Goal: Task Accomplishment & Management: Use online tool/utility

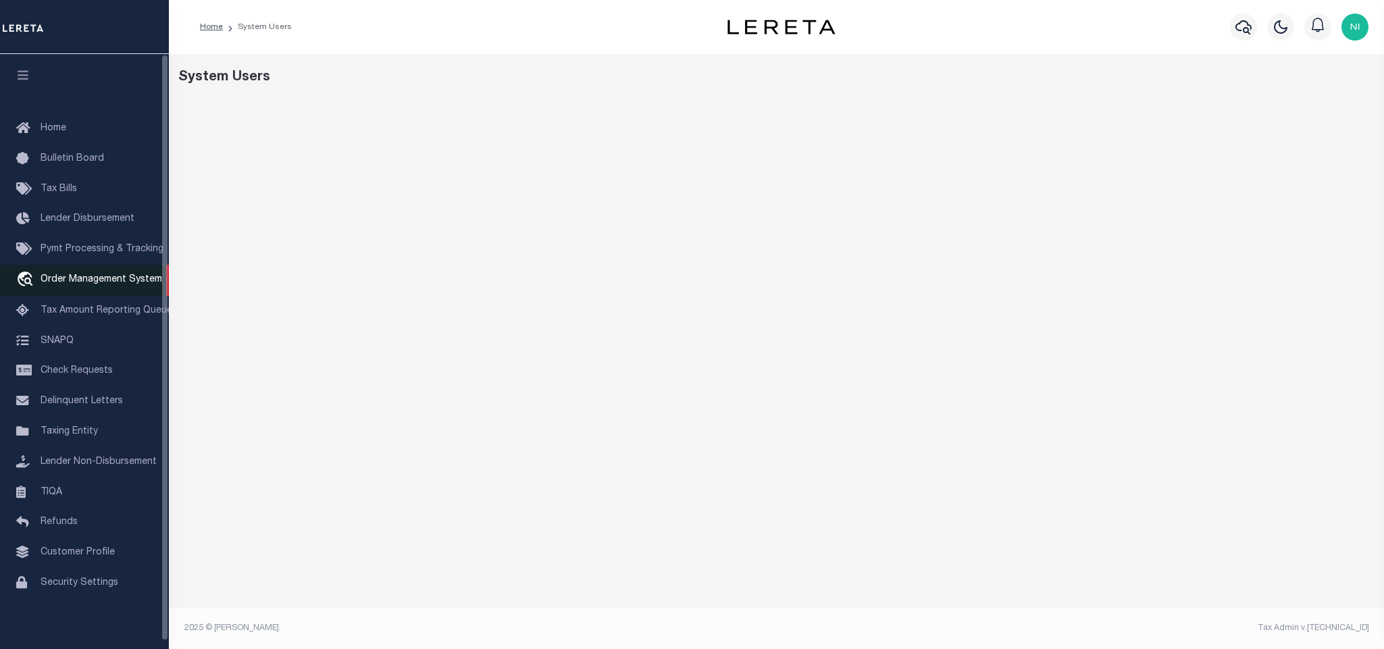
click at [75, 273] on link "travel_explore Order Management System" at bounding box center [84, 280] width 169 height 31
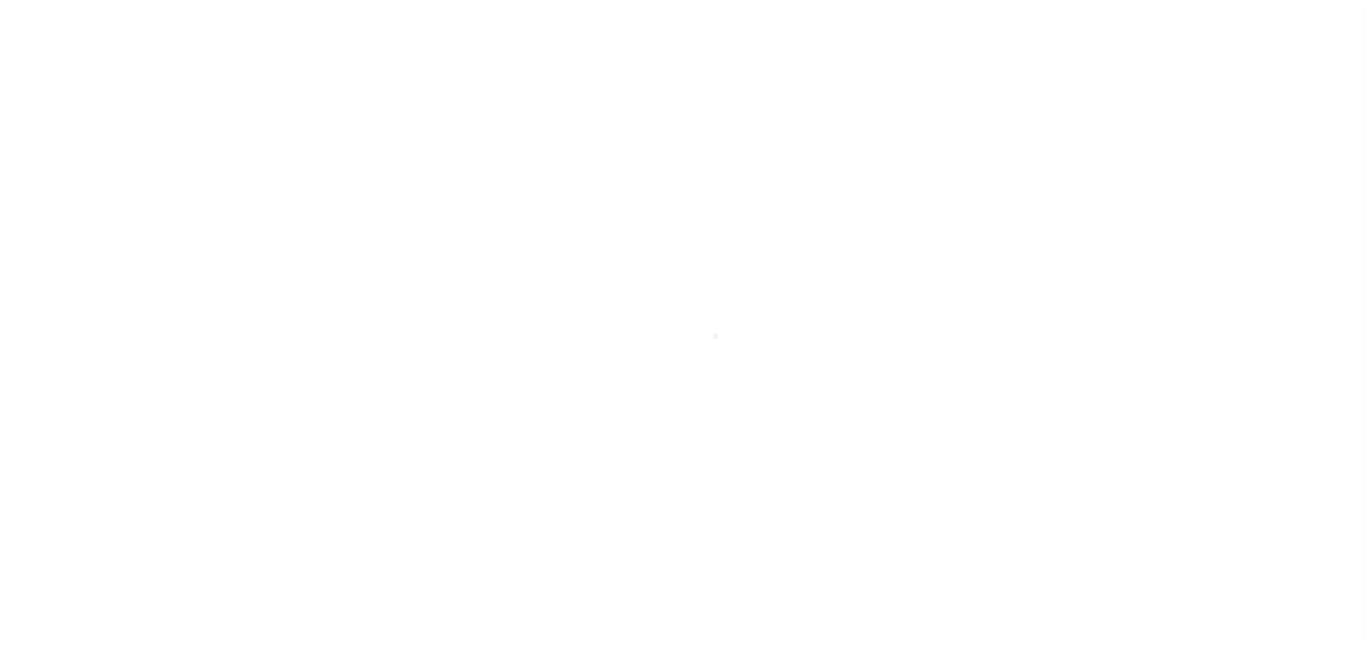
scroll to position [8, 0]
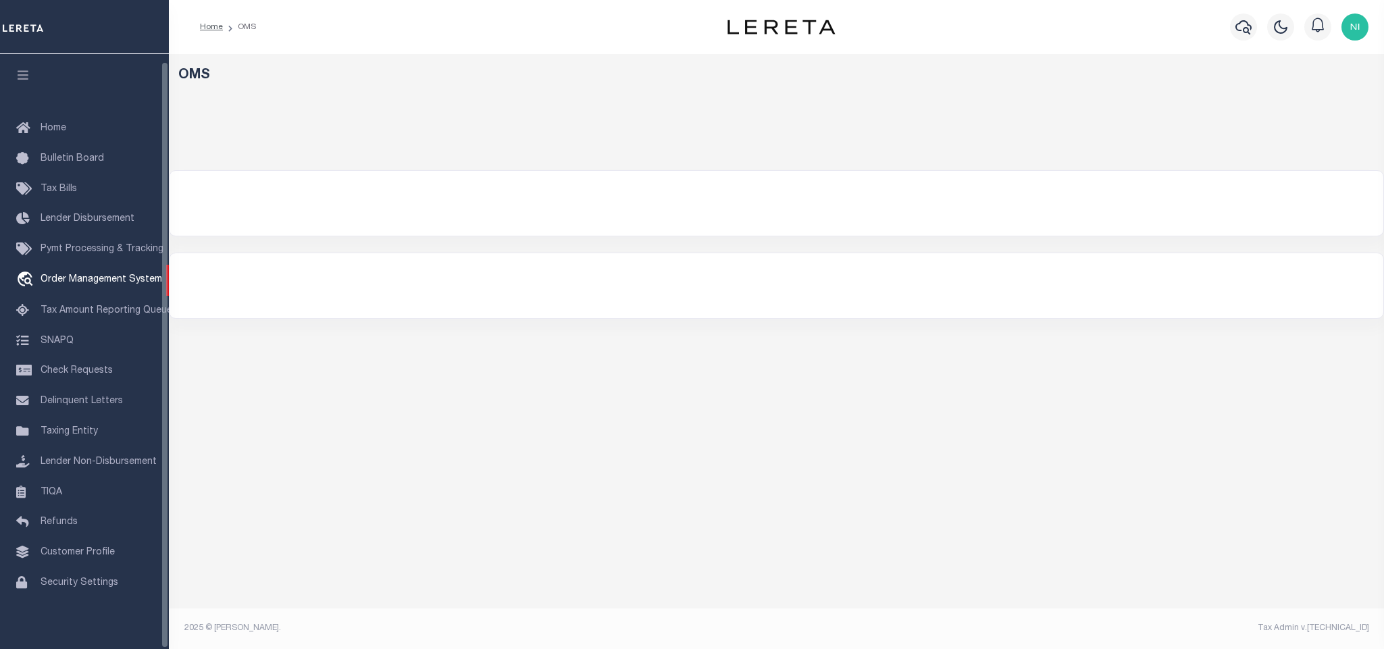
select select "200"
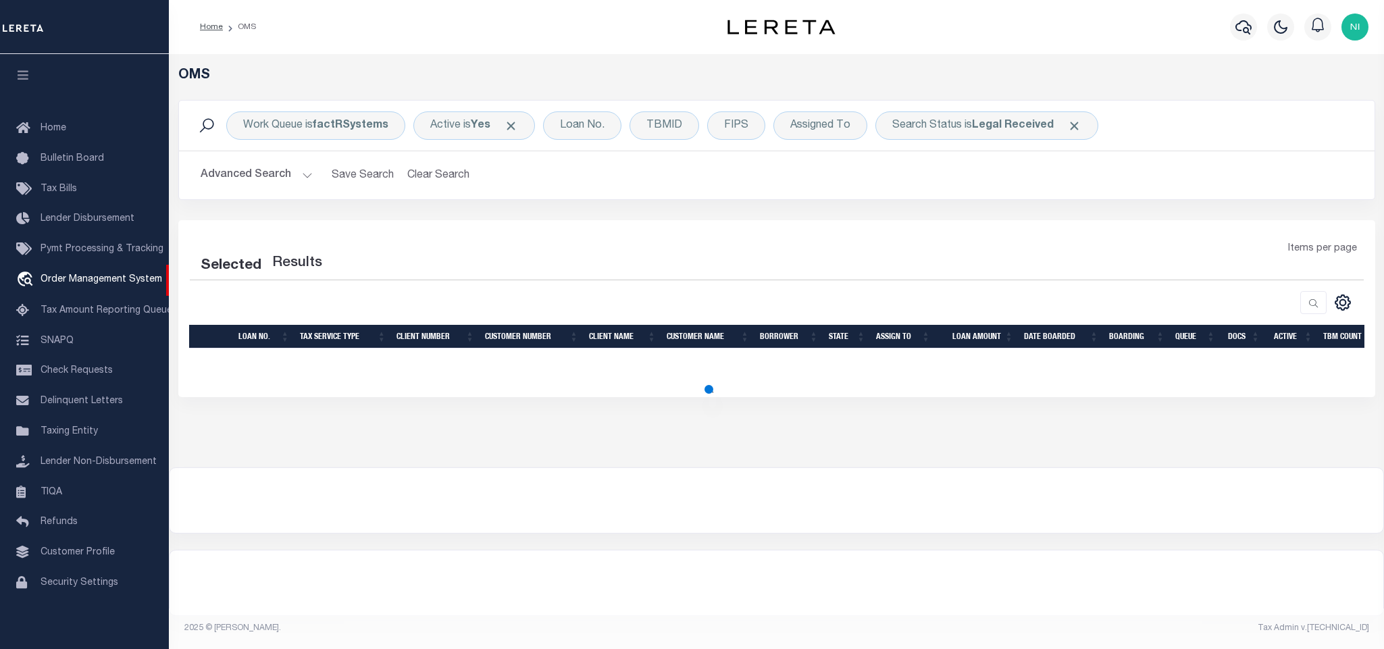
select select "200"
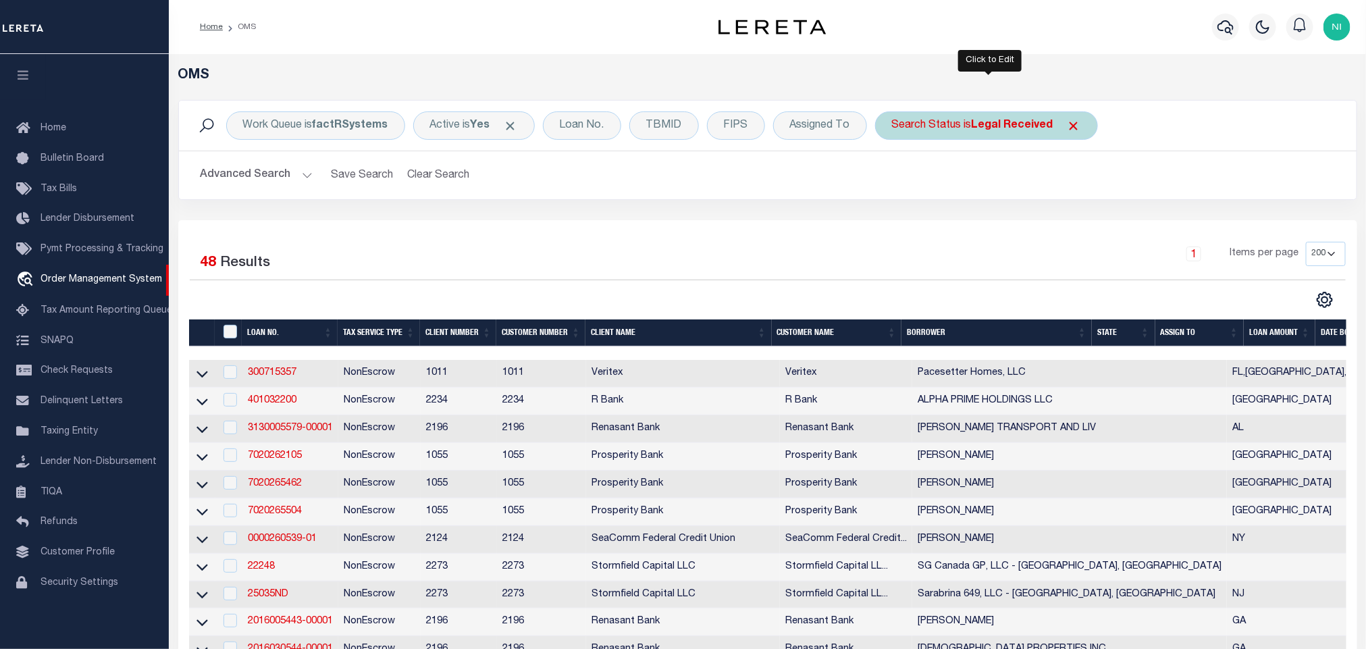
click at [997, 130] on b "Legal Received" at bounding box center [1013, 125] width 82 height 11
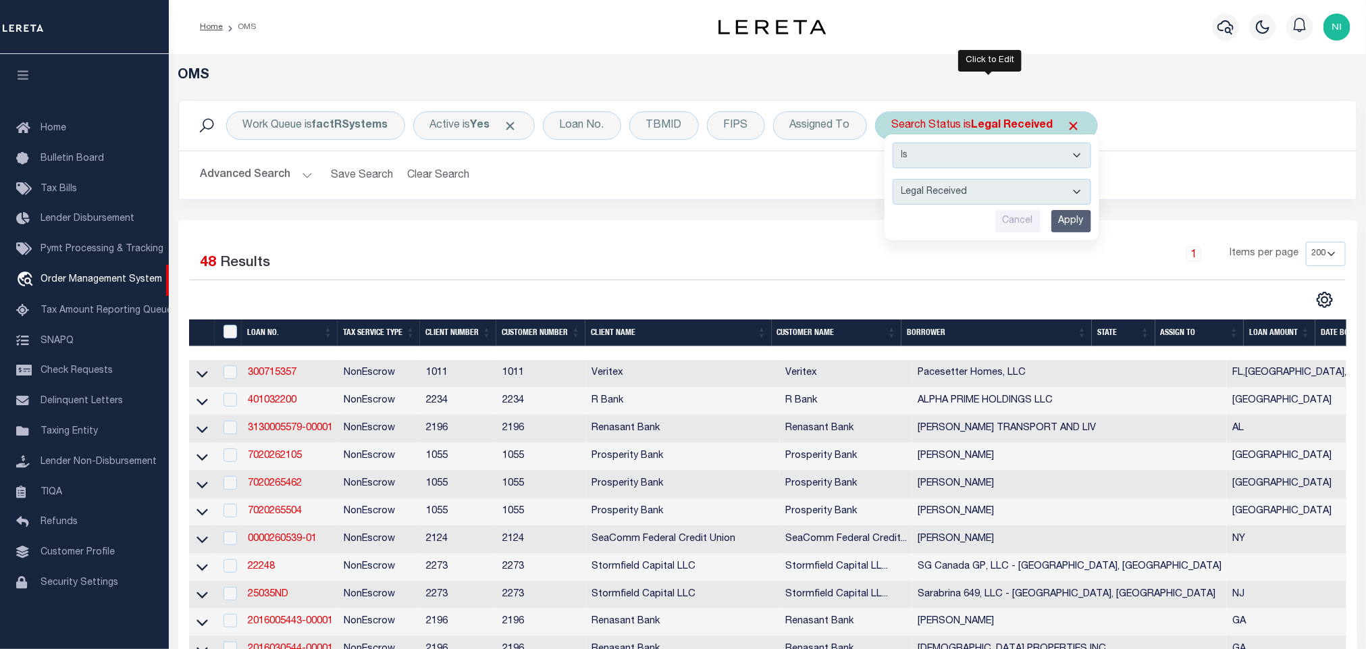
drag, startPoint x: 997, startPoint y: 130, endPoint x: 1003, endPoint y: 183, distance: 53.0
click at [1003, 183] on select "Automated Search Bad Parcel Complete Duplicate Parcel High Dollar Reporting In …" at bounding box center [992, 192] width 199 height 26
select select "IP"
click at [896, 180] on select "Automated Search Bad Parcel Complete Duplicate Parcel High Dollar Reporting In …" at bounding box center [992, 192] width 199 height 26
click at [1066, 219] on input "Apply" at bounding box center [1071, 221] width 40 height 22
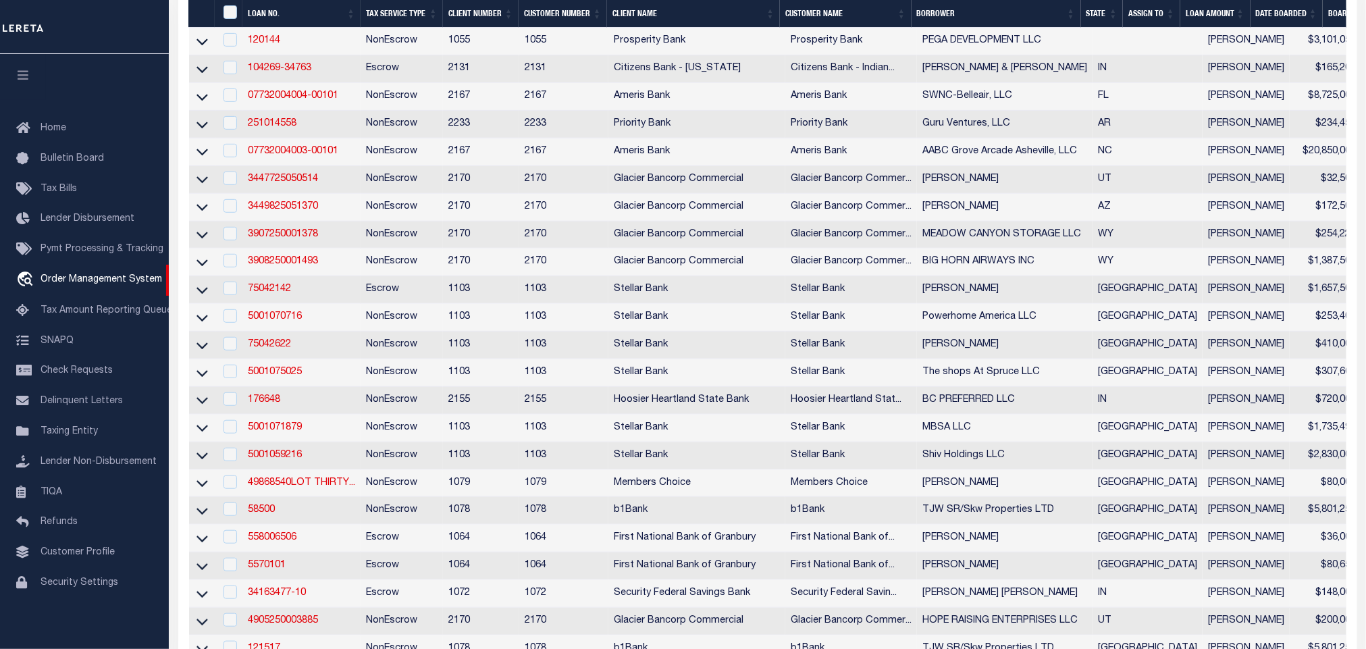
scroll to position [0, 0]
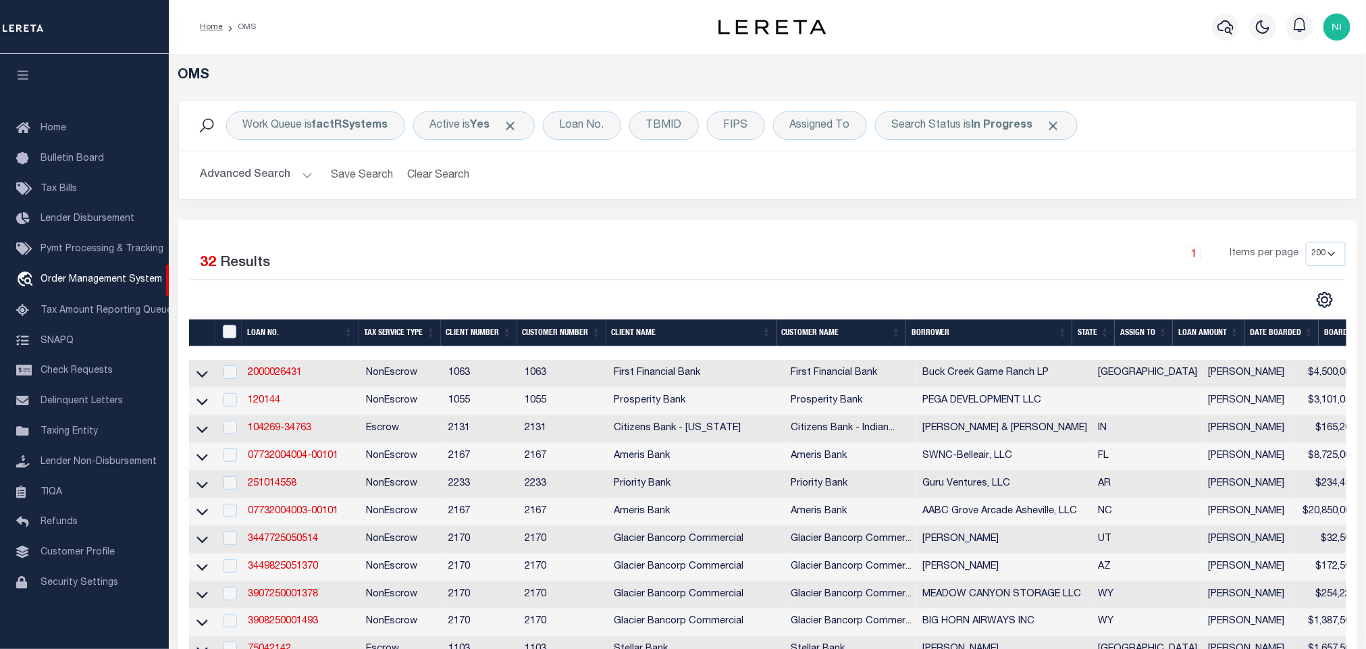
click at [667, 243] on div "1 Items per page 10 25 50 100 200" at bounding box center [915, 259] width 862 height 35
click at [912, 195] on div "Advanced Search Save Search Clear Search tblSearchTopScreen_dynamictable_____De…" at bounding box center [768, 175] width 1178 height 48
click at [972, 128] on div "Search Status is In Progress" at bounding box center [976, 125] width 203 height 28
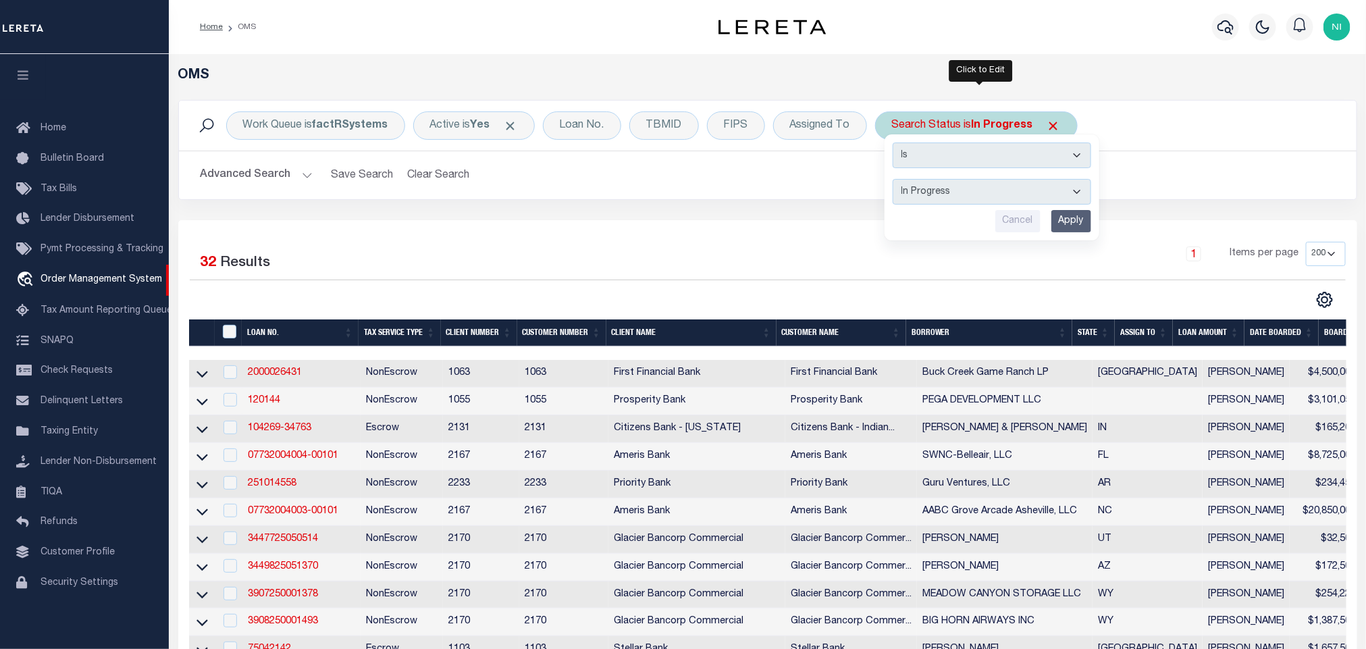
click at [960, 184] on select "Automated Search Bad Parcel Complete Duplicate Parcel High Dollar Reporting In …" at bounding box center [992, 192] width 199 height 26
select select "QC"
click at [896, 180] on select "Automated Search Bad Parcel Complete Duplicate Parcel High Dollar Reporting In …" at bounding box center [992, 192] width 199 height 26
click at [1070, 226] on input "Apply" at bounding box center [1071, 221] width 40 height 22
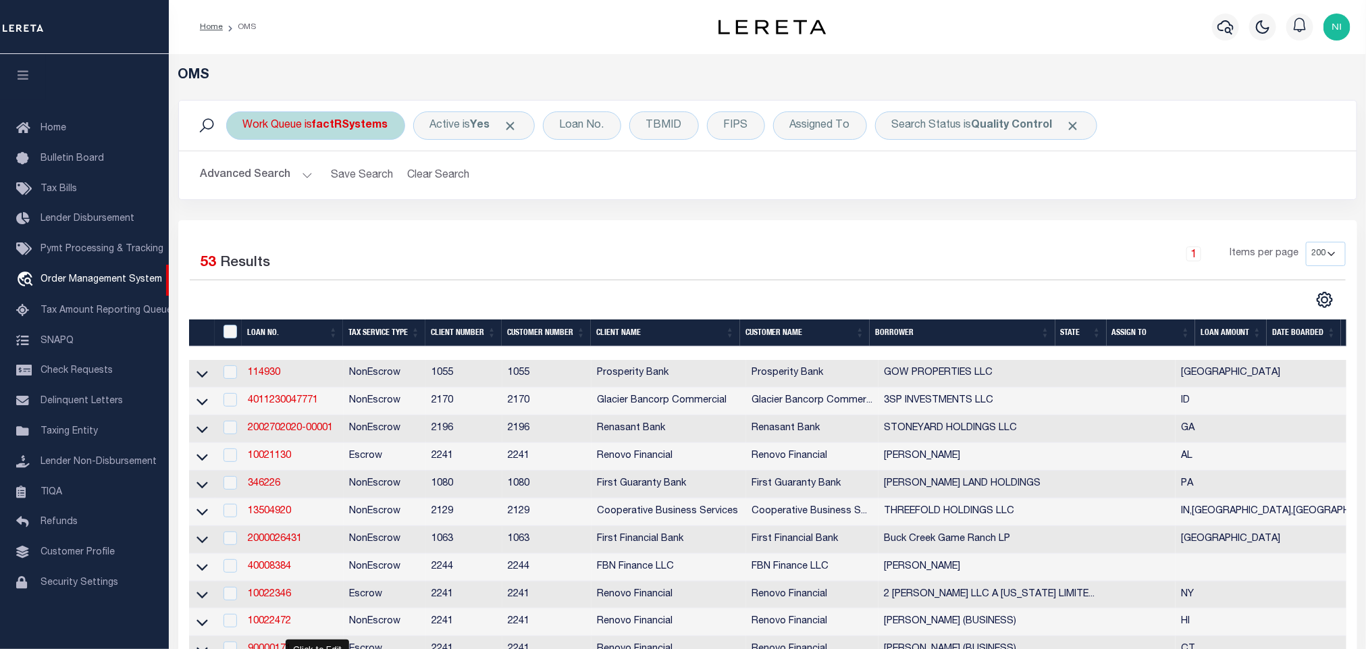
click at [324, 130] on b "factRSystems" at bounding box center [351, 125] width 76 height 11
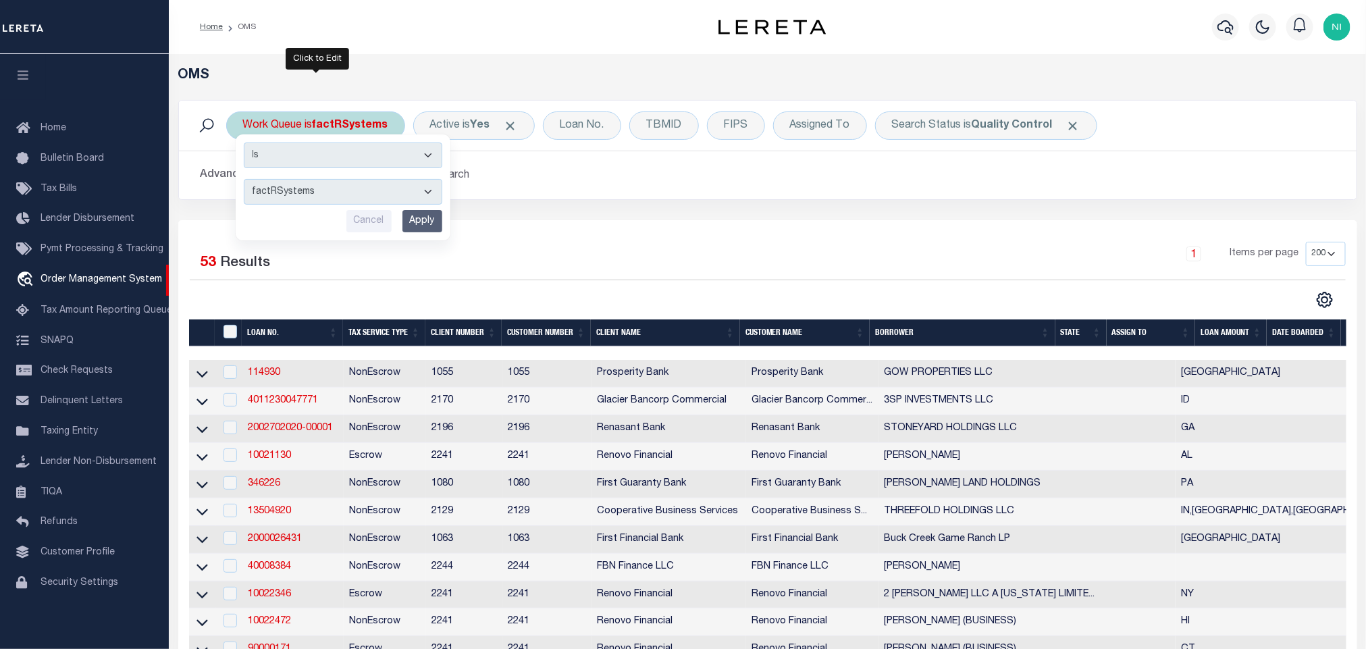
drag, startPoint x: 324, startPoint y: 192, endPoint x: 325, endPoint y: 201, distance: 8.1
click at [324, 192] on select "--ALL-- factRSystems General ThoughtFocus" at bounding box center [343, 192] width 199 height 26
select select "FAC_GEN_THF"
click at [244, 180] on select "--ALL-- factRSystems General ThoughtFocus" at bounding box center [343, 192] width 199 height 26
click at [436, 221] on input "Apply" at bounding box center [422, 221] width 40 height 22
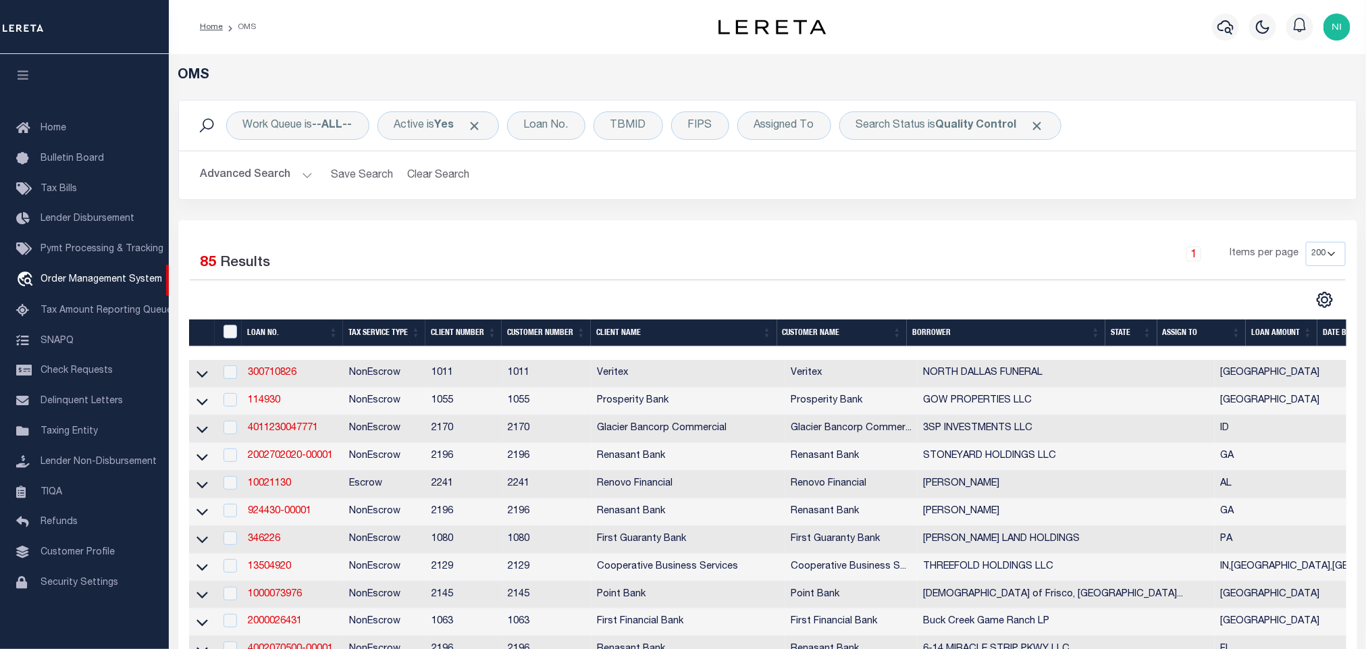
click at [799, 244] on div "1 Items per page 10 25 50 100 200" at bounding box center [915, 259] width 862 height 35
click at [1228, 21] on icon "button" at bounding box center [1226, 27] width 16 height 14
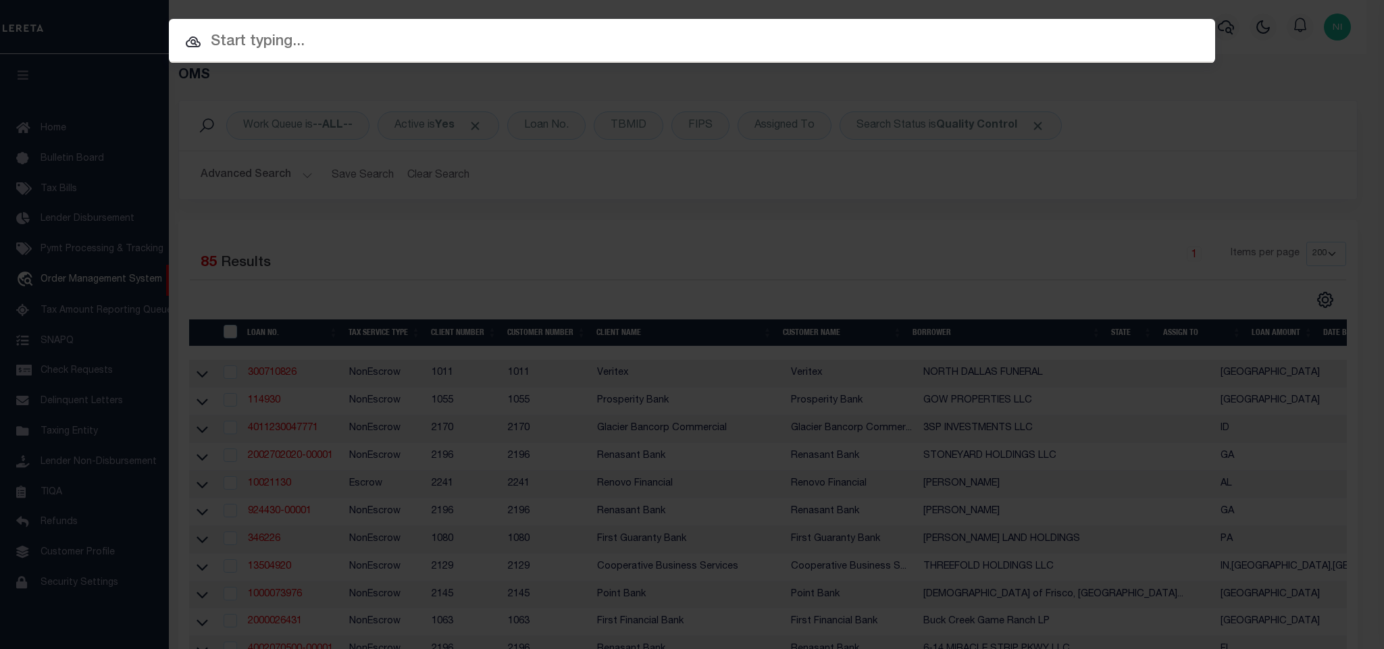
paste input "5549299101"
type input "5549299101"
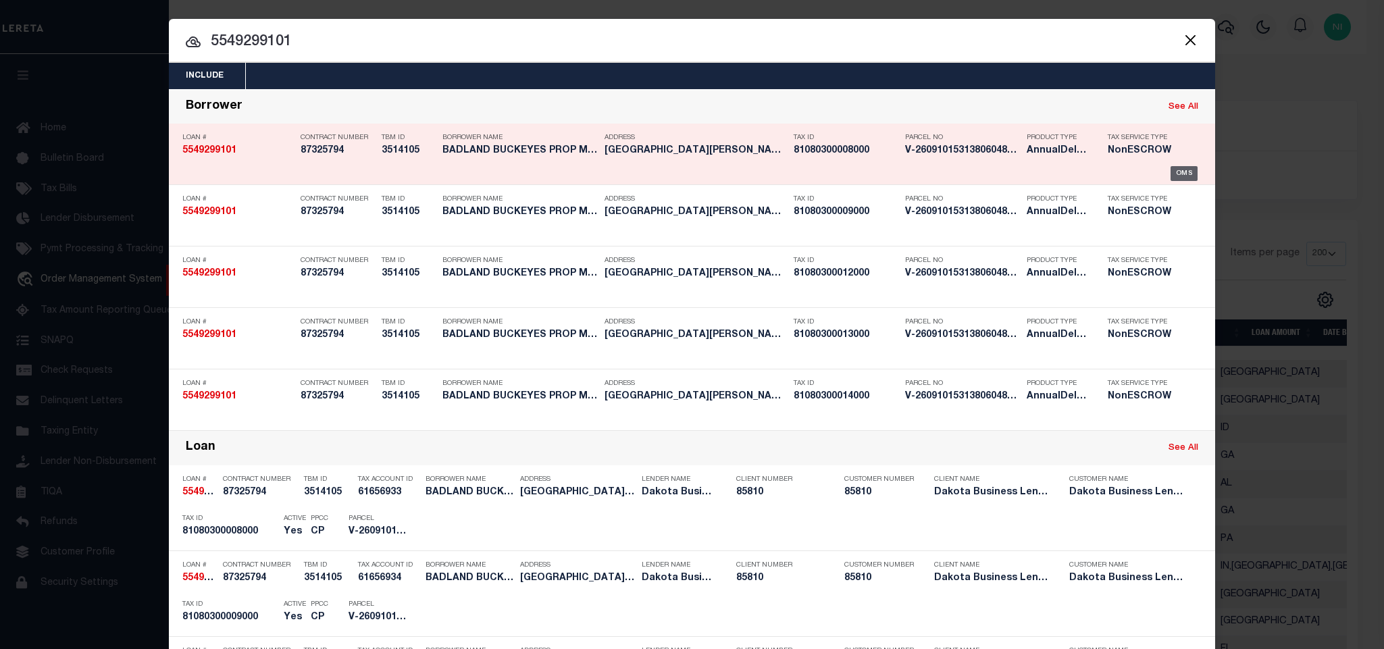
click at [1180, 175] on div "OMS" at bounding box center [1184, 173] width 28 height 15
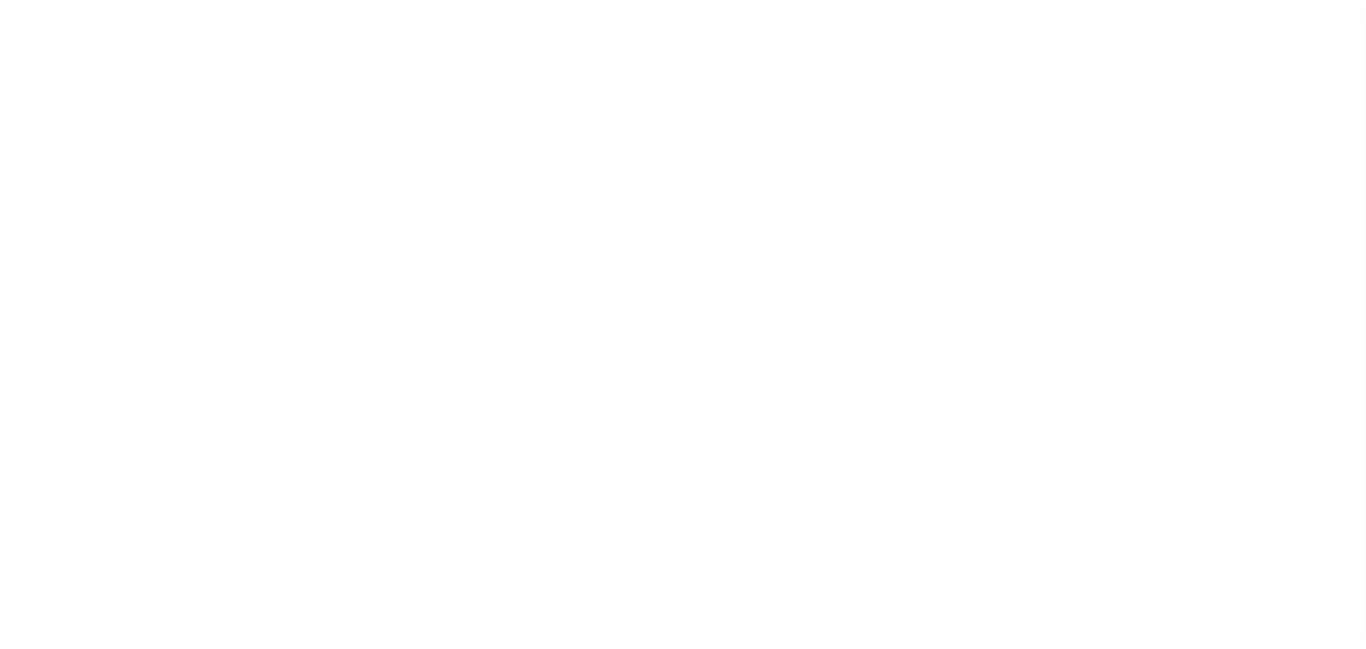
select select "20"
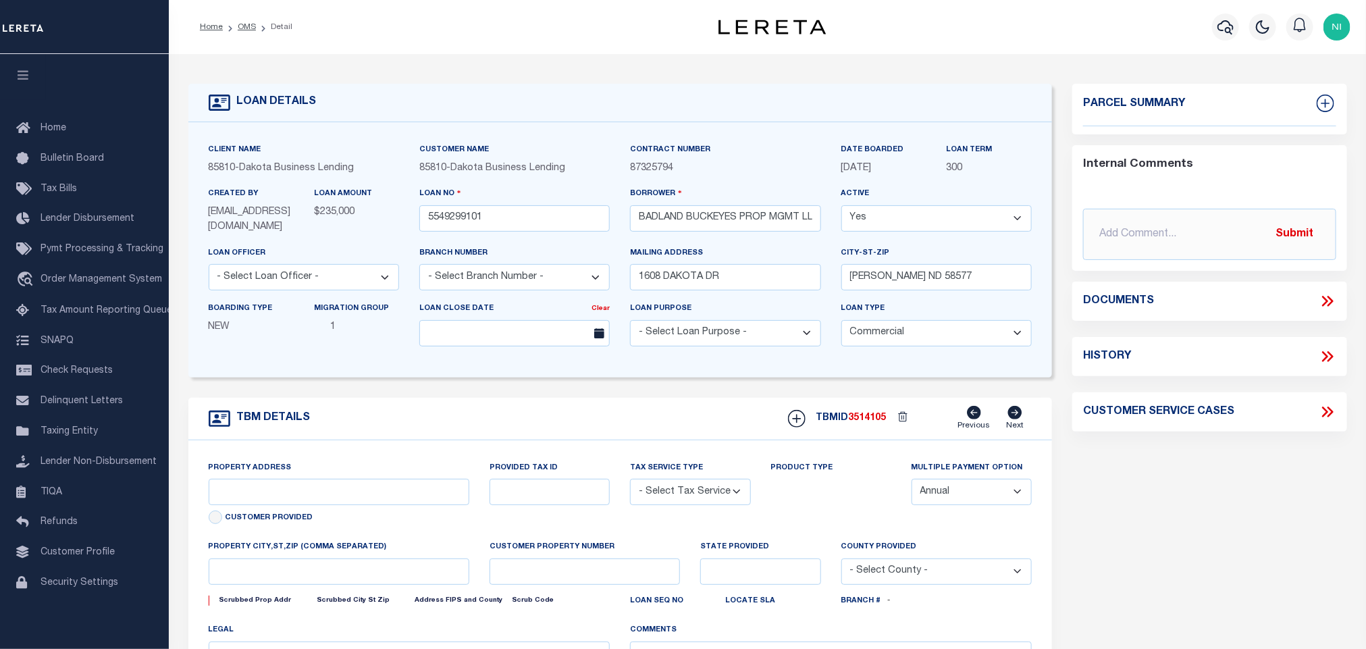
type input "1608 DAKOTA DRIVE"
radio input "true"
select select "NonEscrow"
select select
type input "WASHBURN ND 58577"
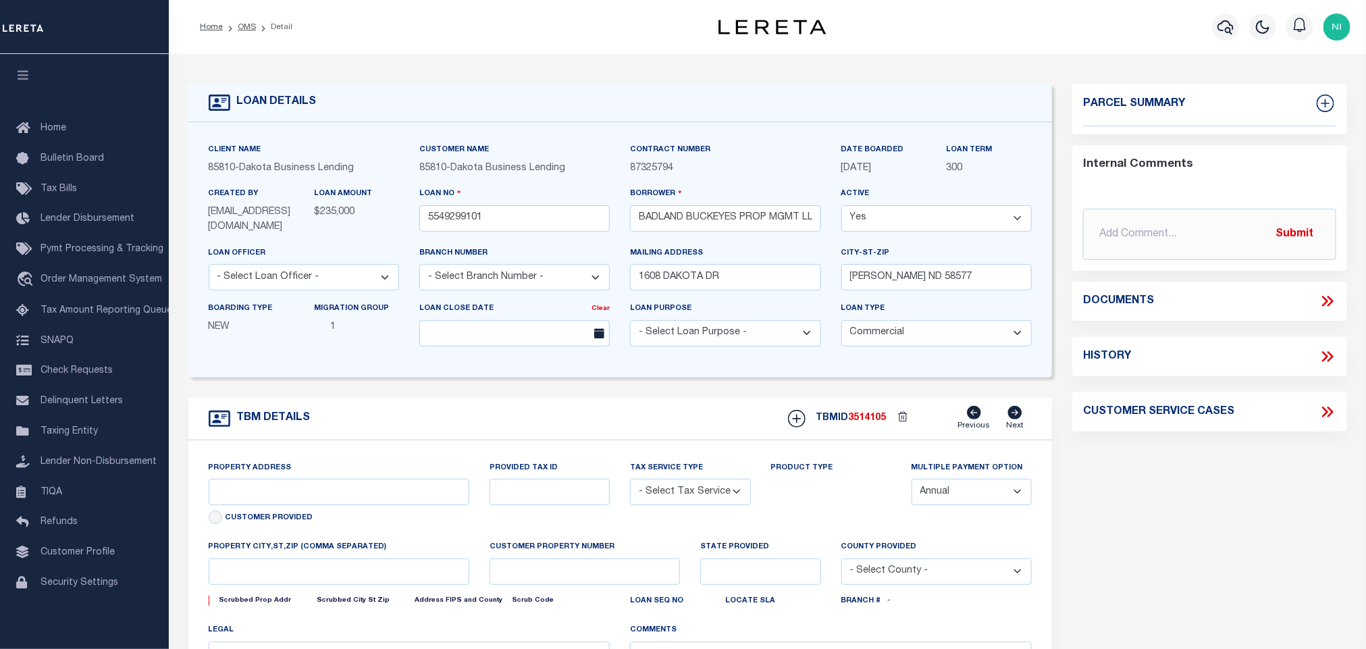
type input "5549299101"
type input "ND"
type textarea "ALL OF LOT 1 AND LOT 2, LOT 6 LESS THE SOUTHEASTERLY 60 FEET OF LOT 6, AND ALLO…"
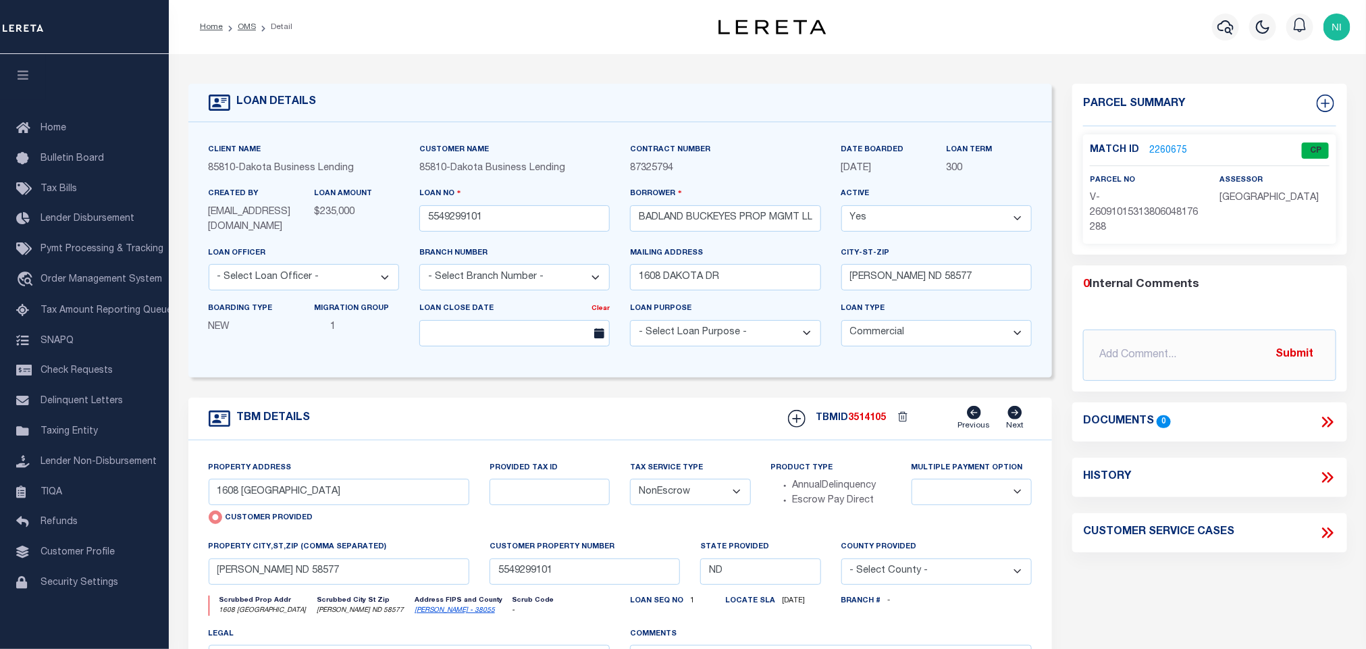
click at [1166, 153] on link "2260675" at bounding box center [1168, 151] width 38 height 14
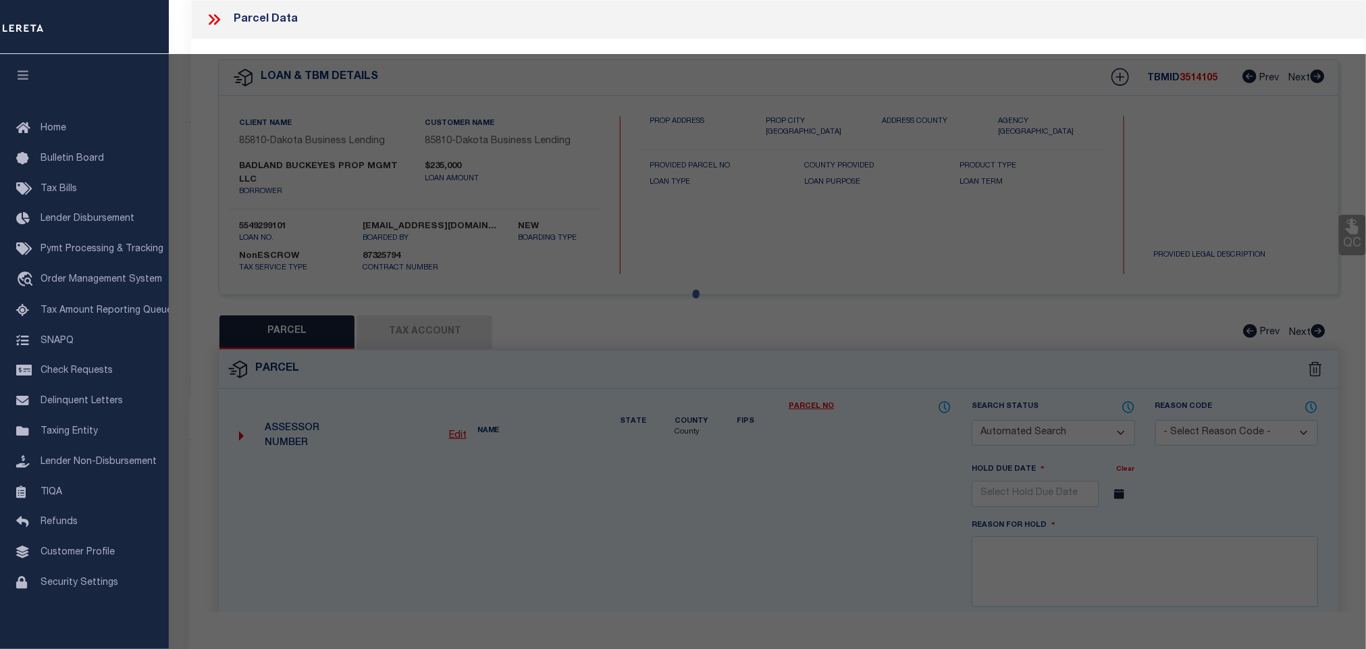
checkbox input "false"
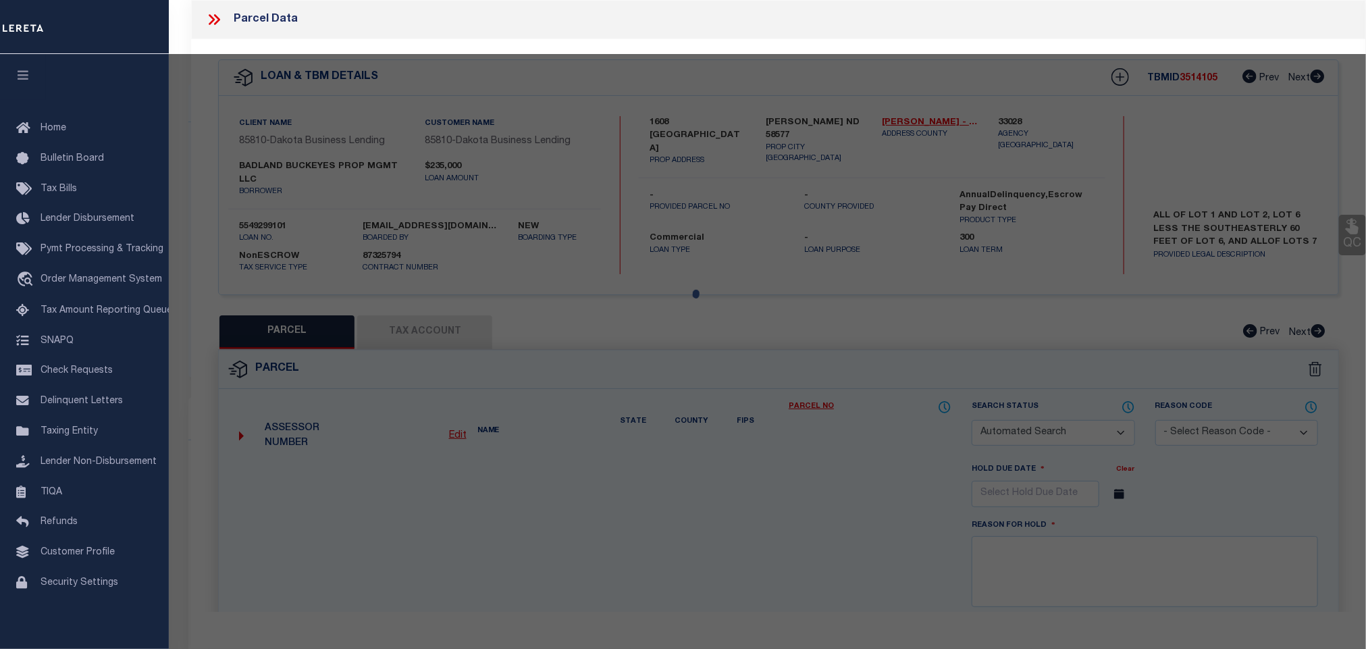
select select "CP"
select select "AGW"
select select
type input "1608 DAKOTA DRIVE"
checkbox input "false"
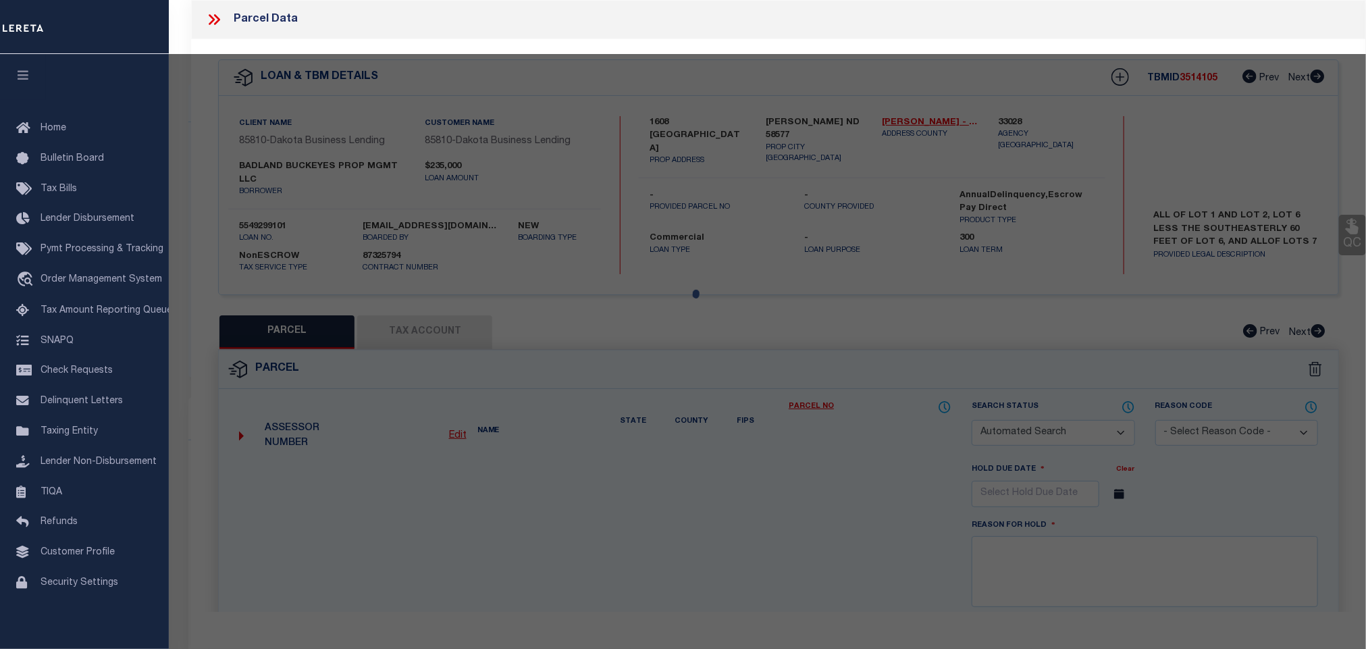
type input "WASHBURN ND 58577"
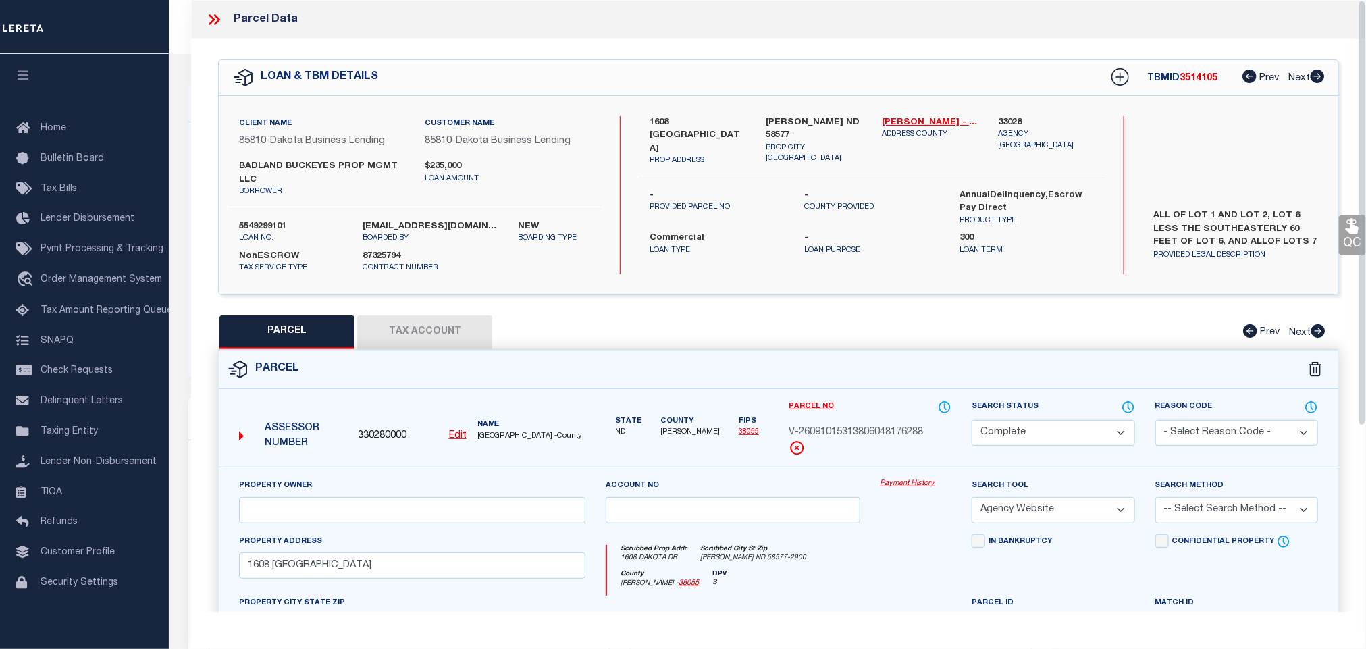
click at [452, 338] on button "Tax Account" at bounding box center [424, 332] width 135 height 34
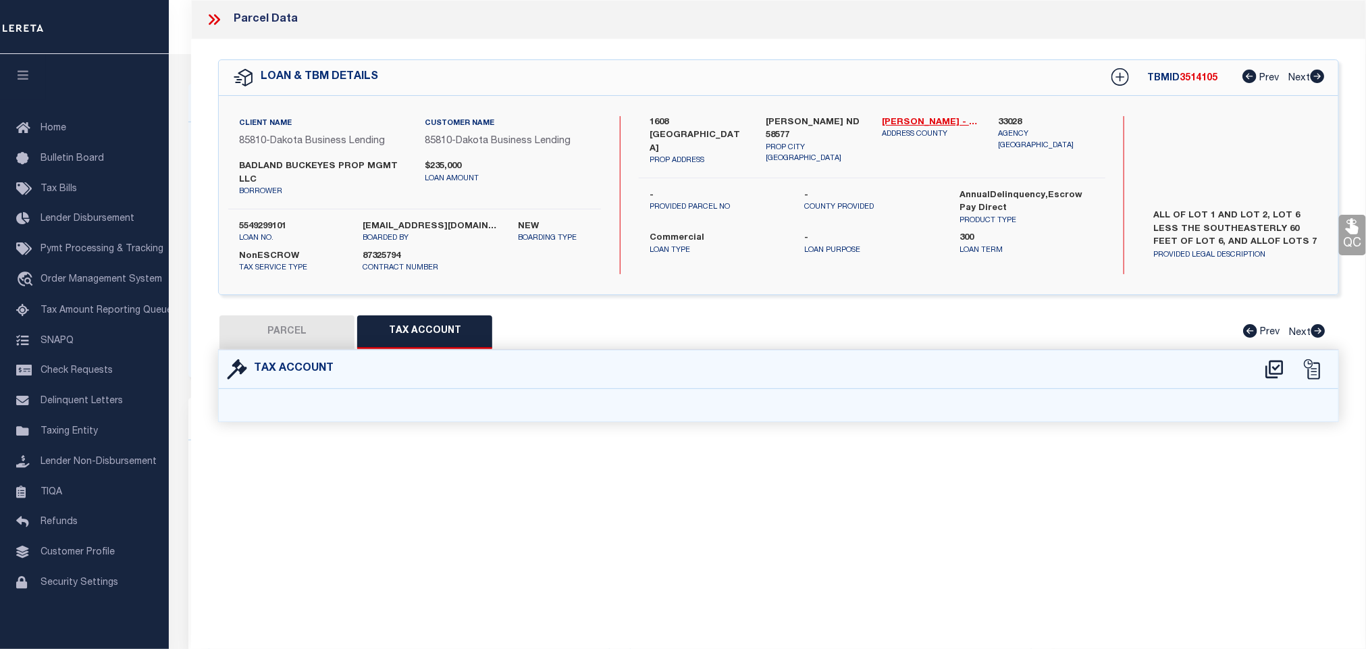
select select "100"
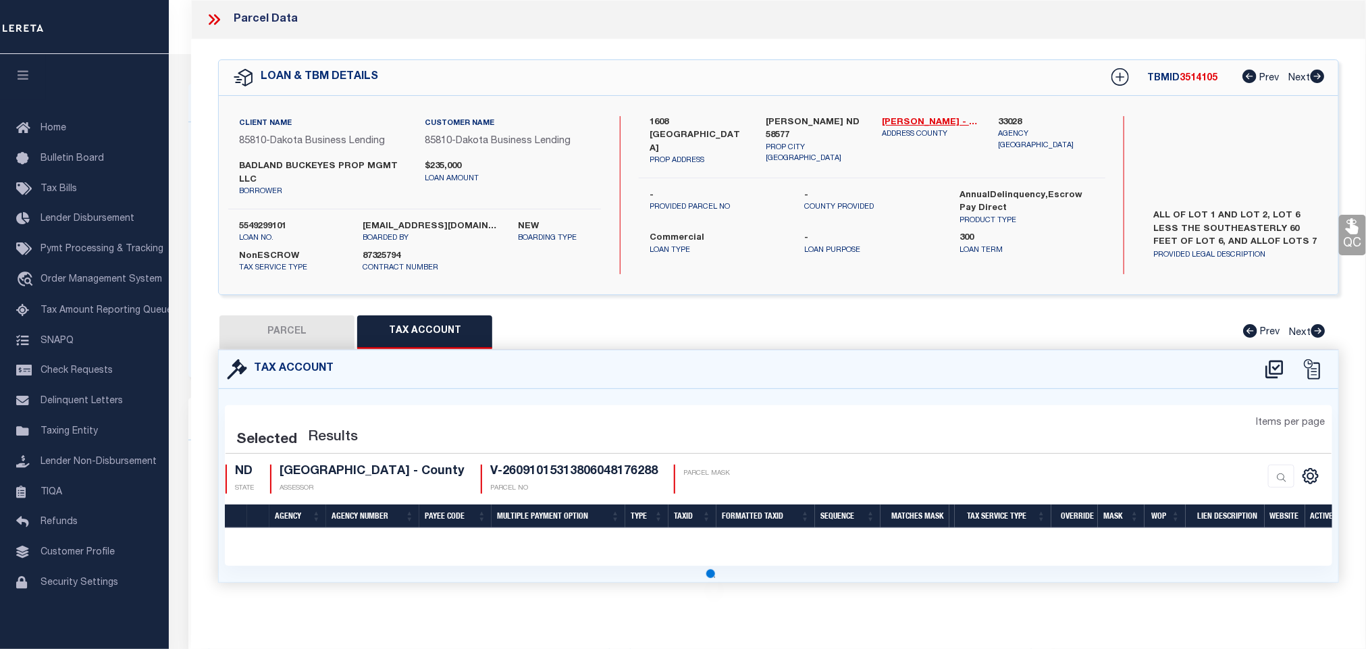
select select "100"
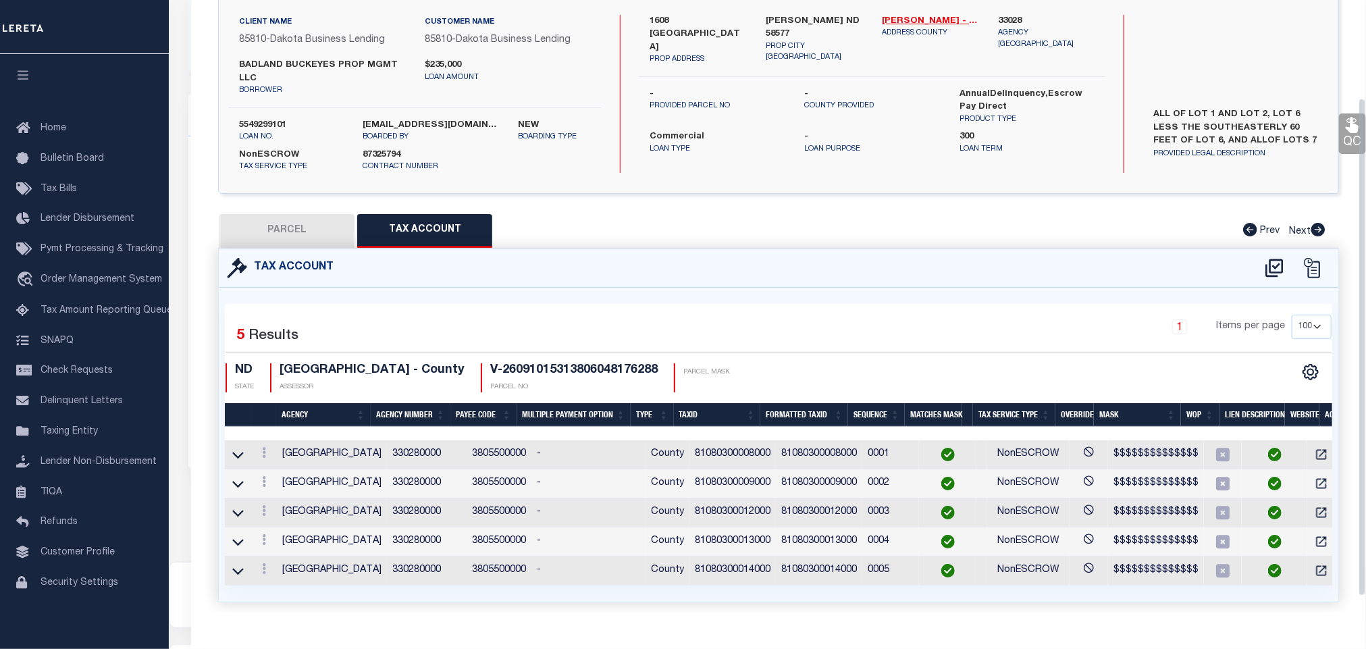
scroll to position [138, 0]
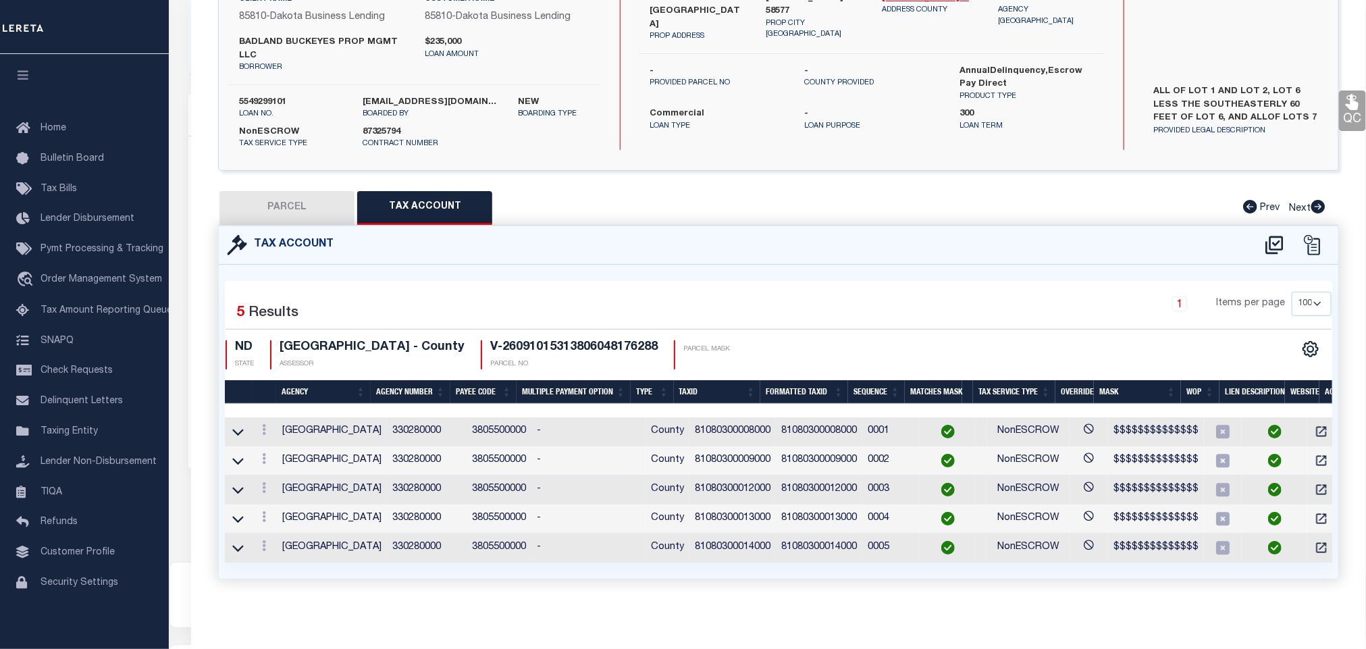
click at [284, 191] on button "PARCEL" at bounding box center [286, 208] width 135 height 34
select select "AS"
select select
checkbox input "false"
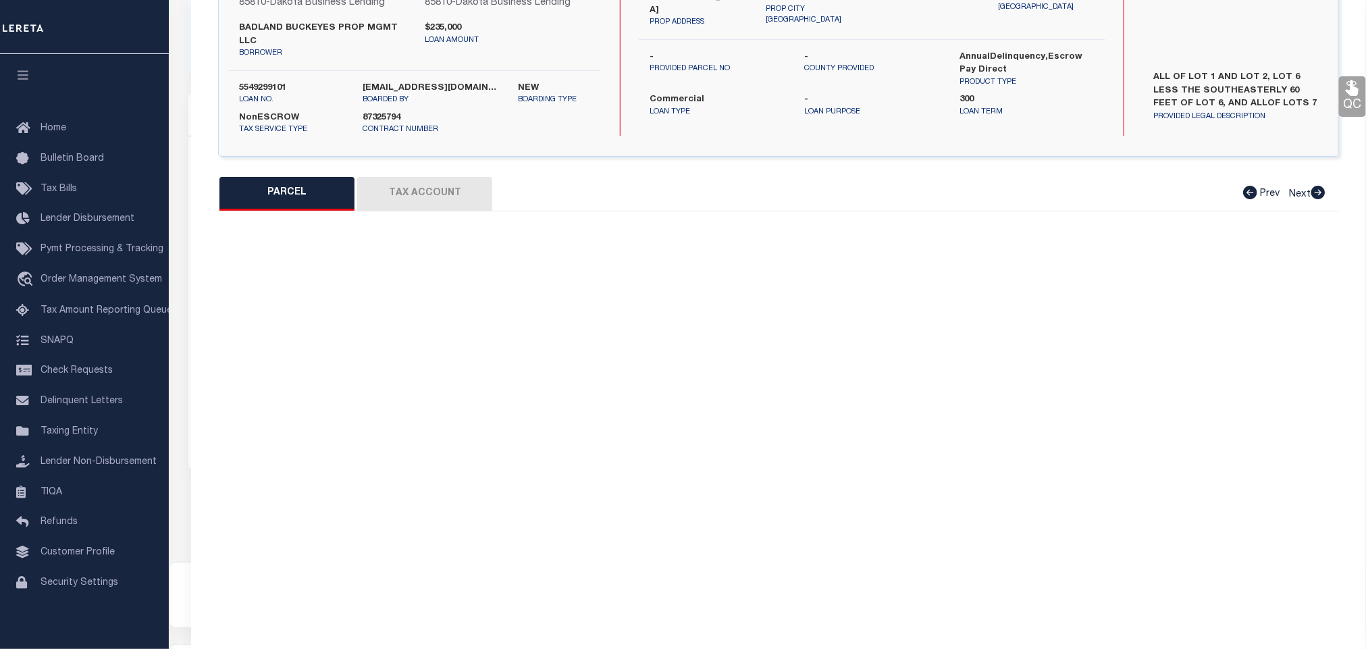
select select "CP"
select select "AGW"
select select
type input "1608 DAKOTA DRIVE"
checkbox input "false"
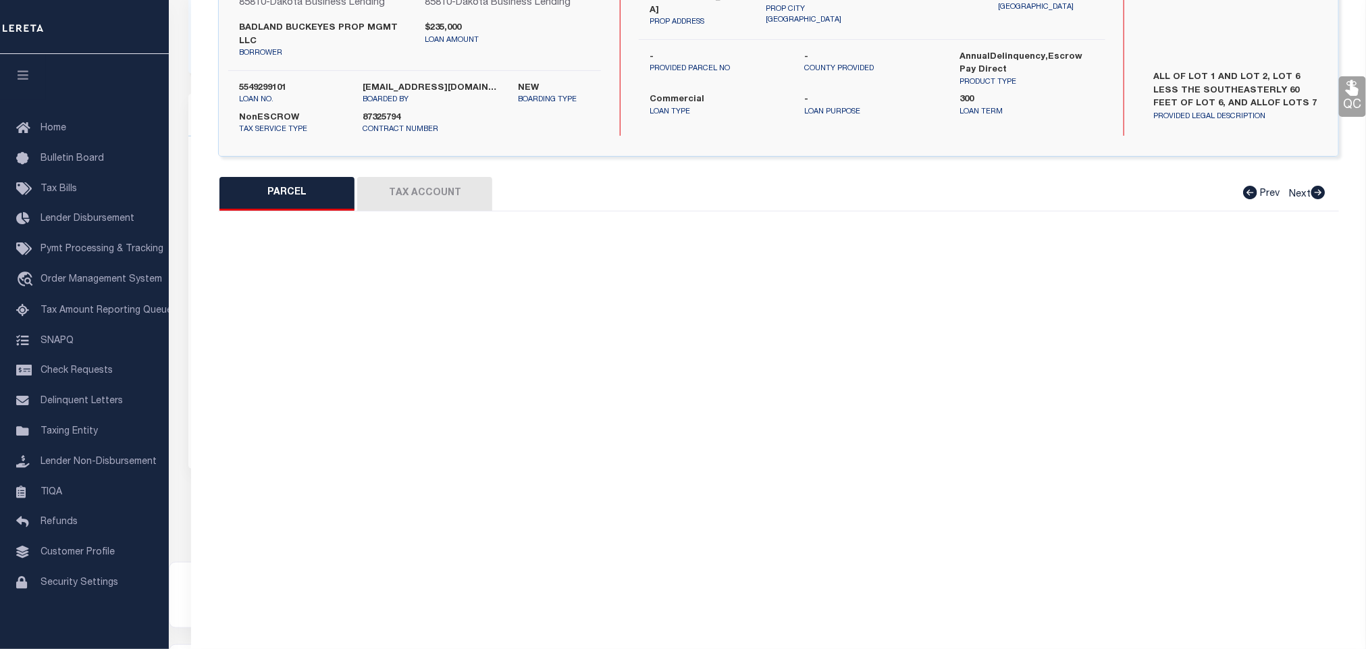
type input "WASHBURN ND 58577"
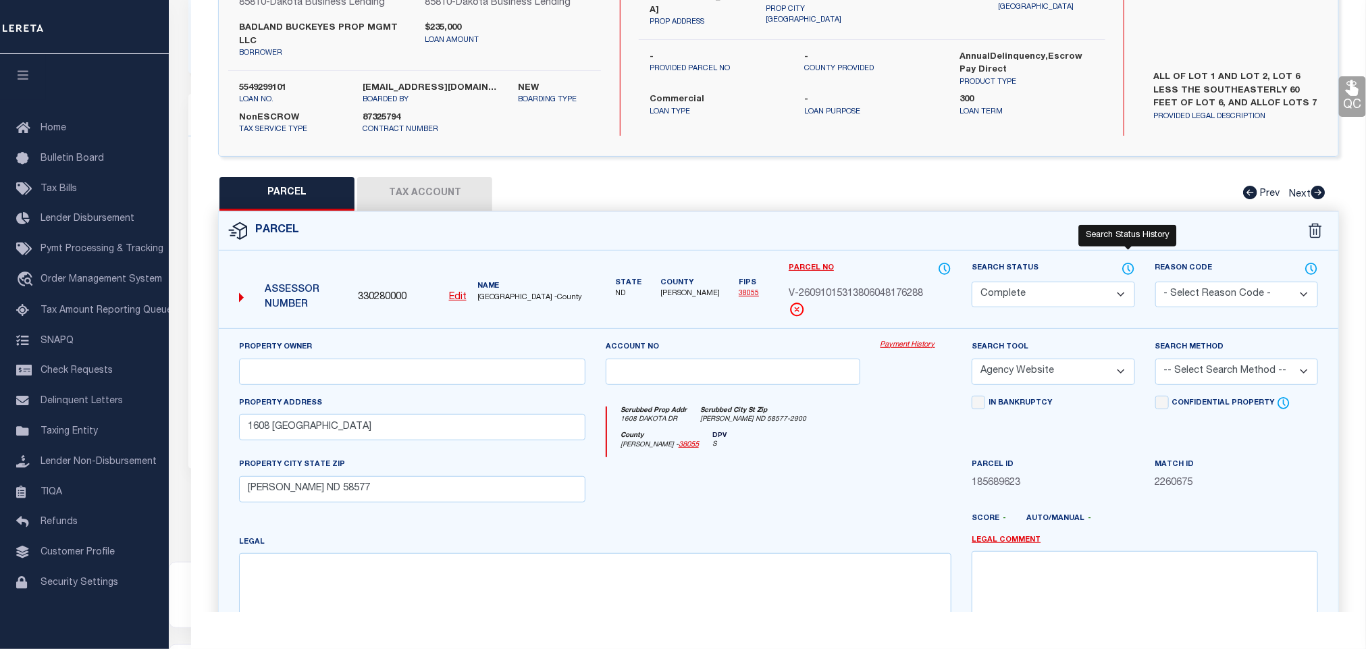
click at [1126, 268] on icon at bounding box center [1129, 268] width 14 height 15
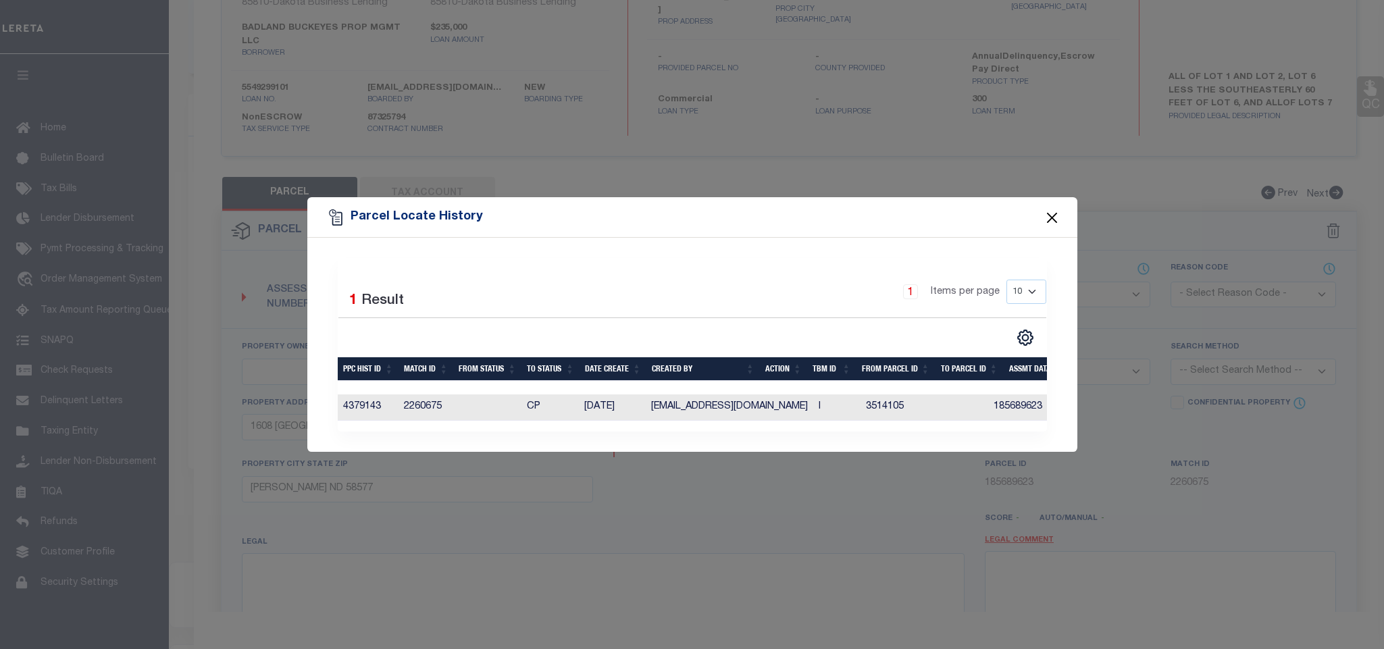
click at [1051, 211] on button "Close" at bounding box center [1052, 218] width 18 height 18
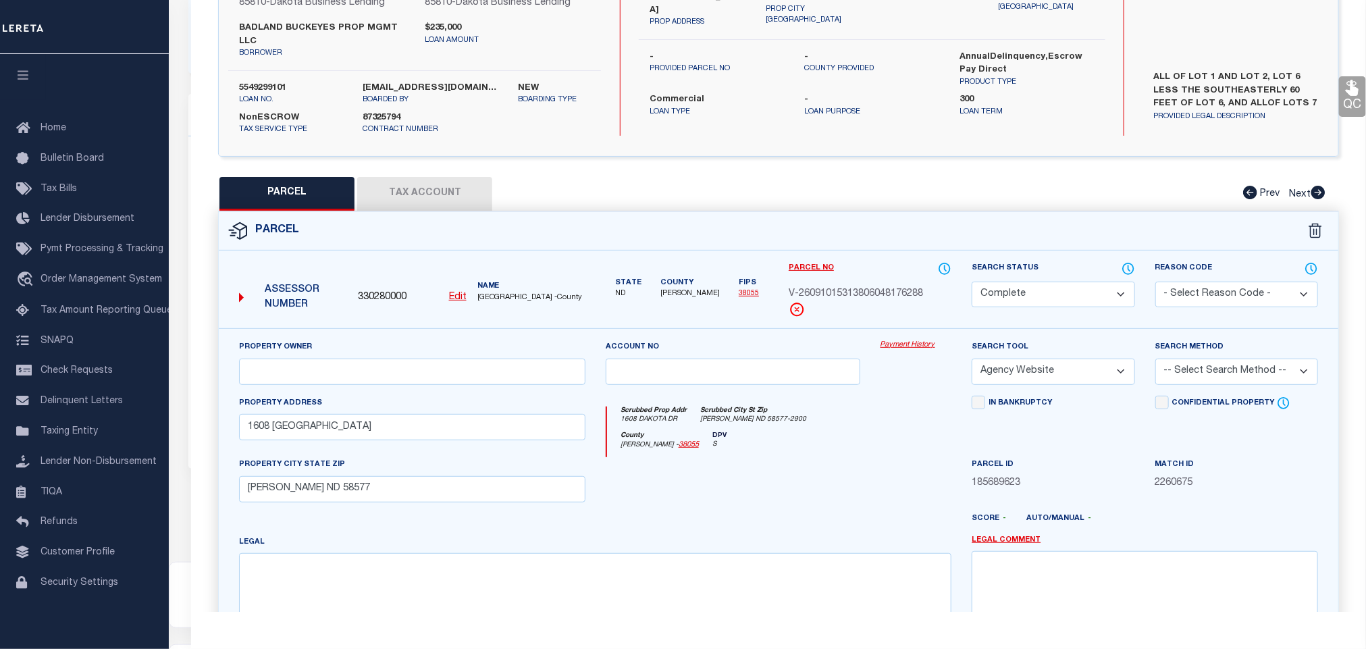
click at [418, 199] on button "Tax Account" at bounding box center [424, 194] width 135 height 34
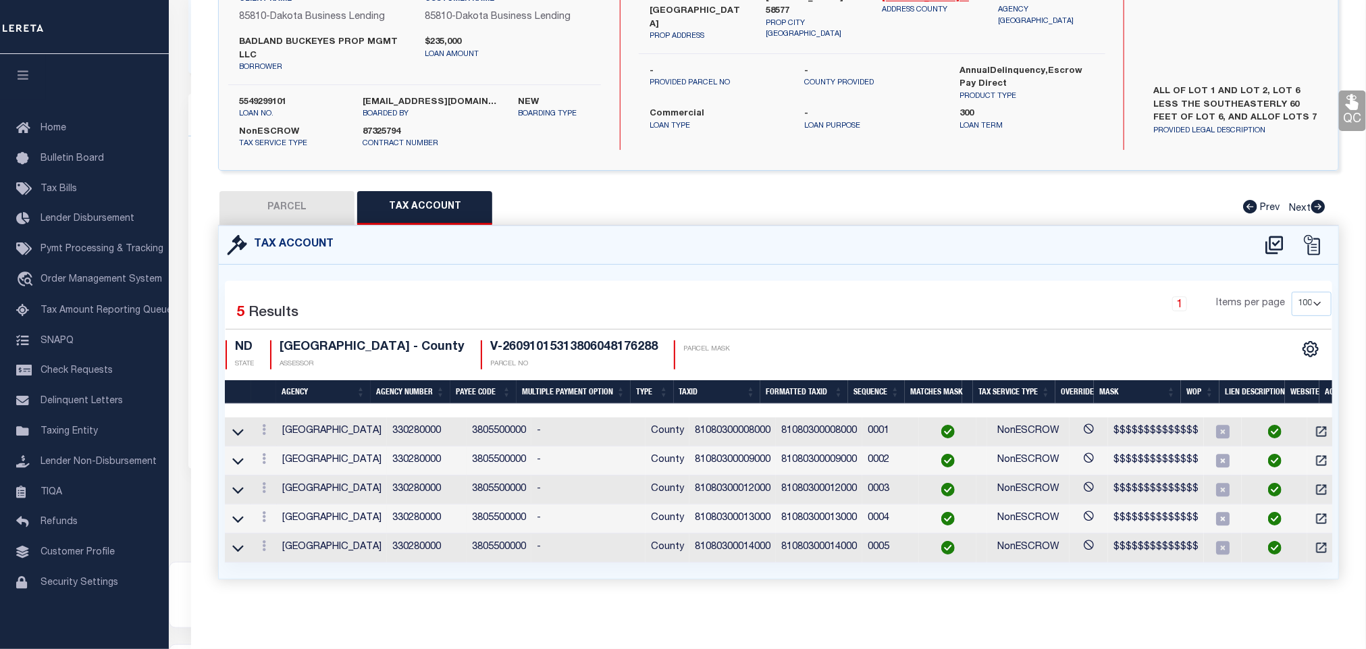
select select "100"
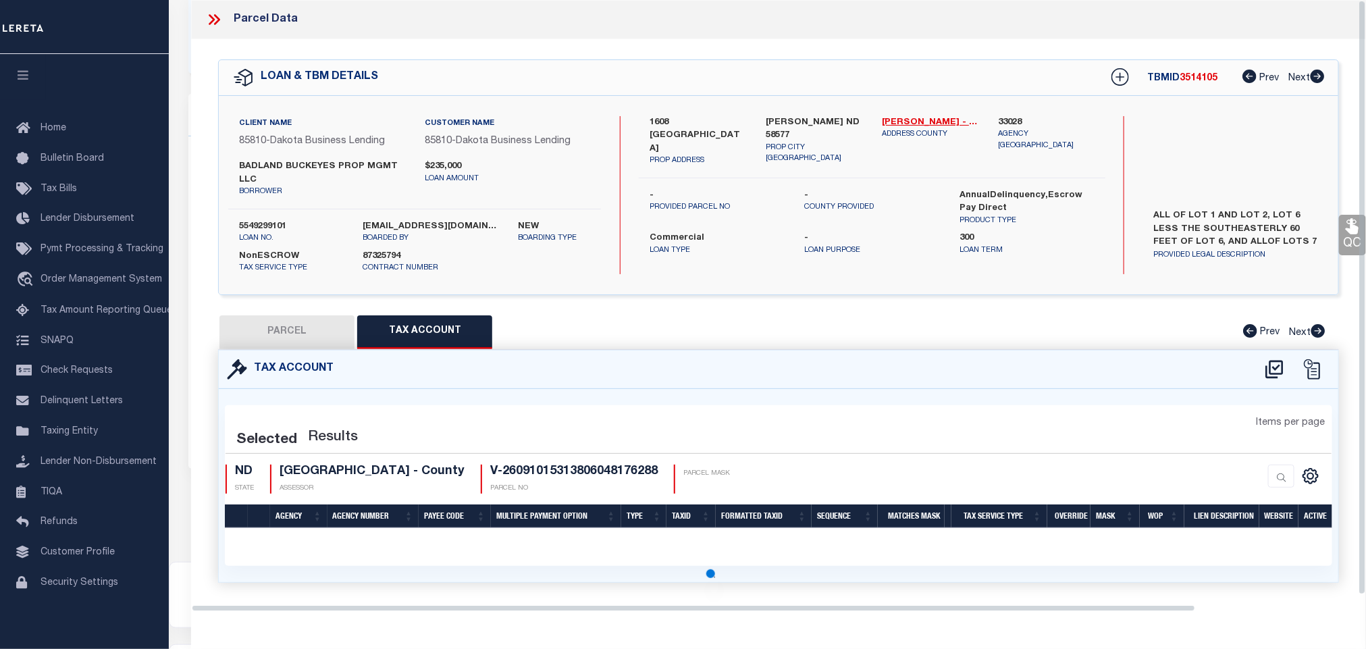
scroll to position [0, 0]
select select "100"
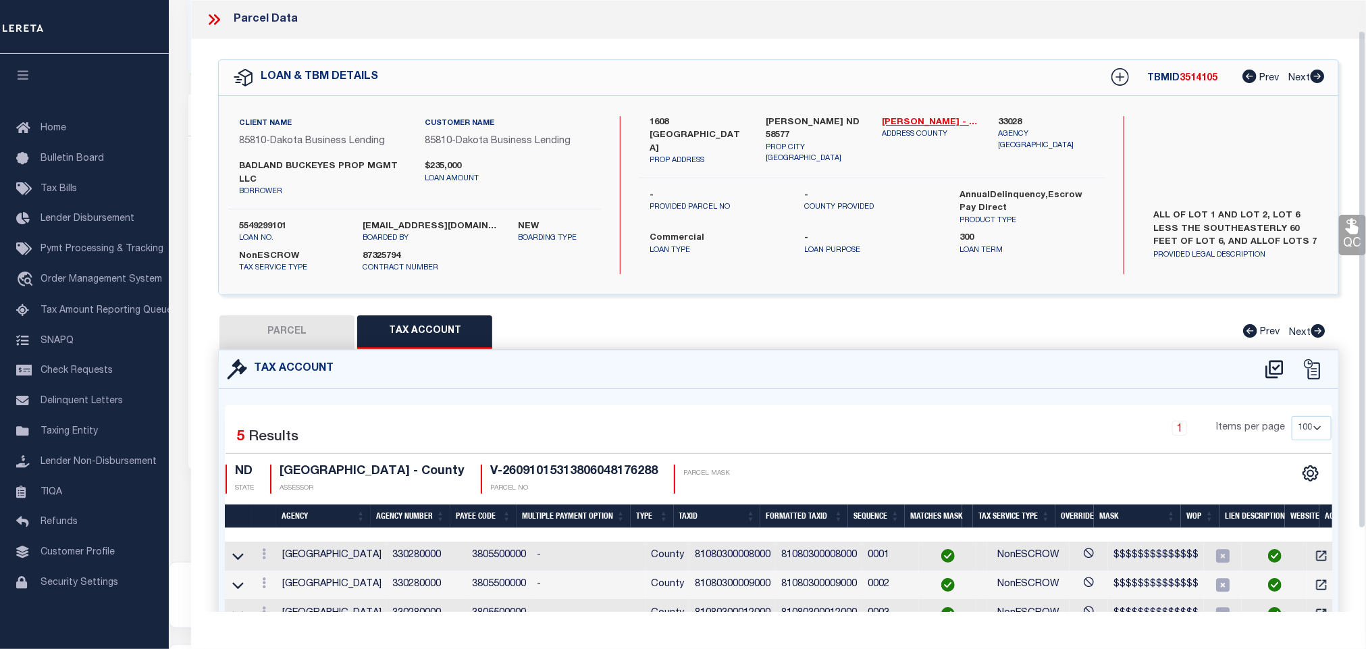
scroll to position [101, 0]
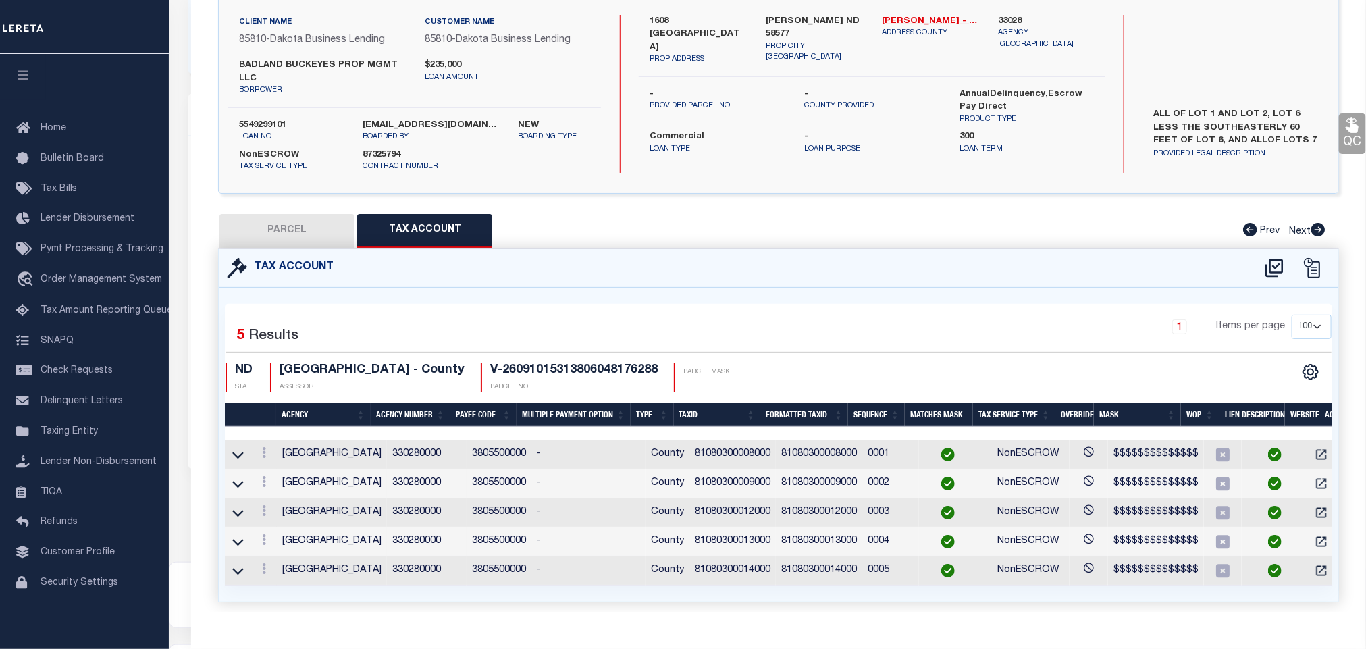
click at [272, 120] on label "5549299101" at bounding box center [291, 126] width 104 height 14
copy label "5549299101"
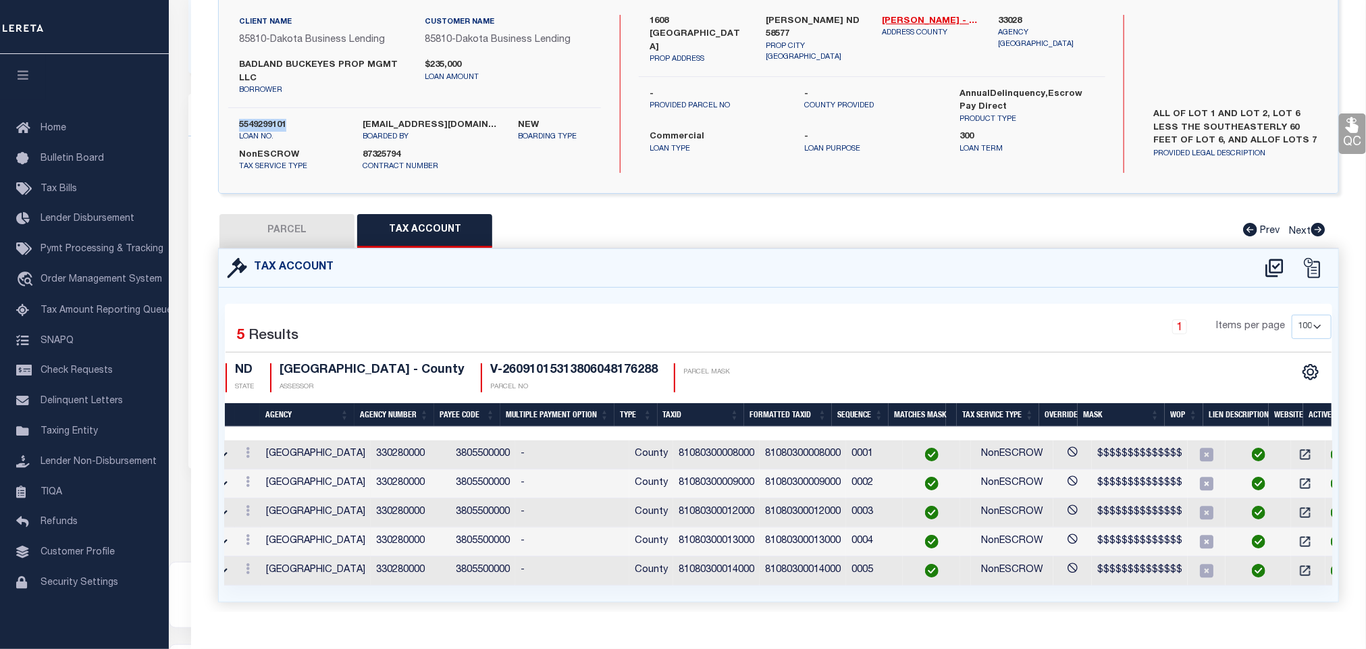
scroll to position [0, 0]
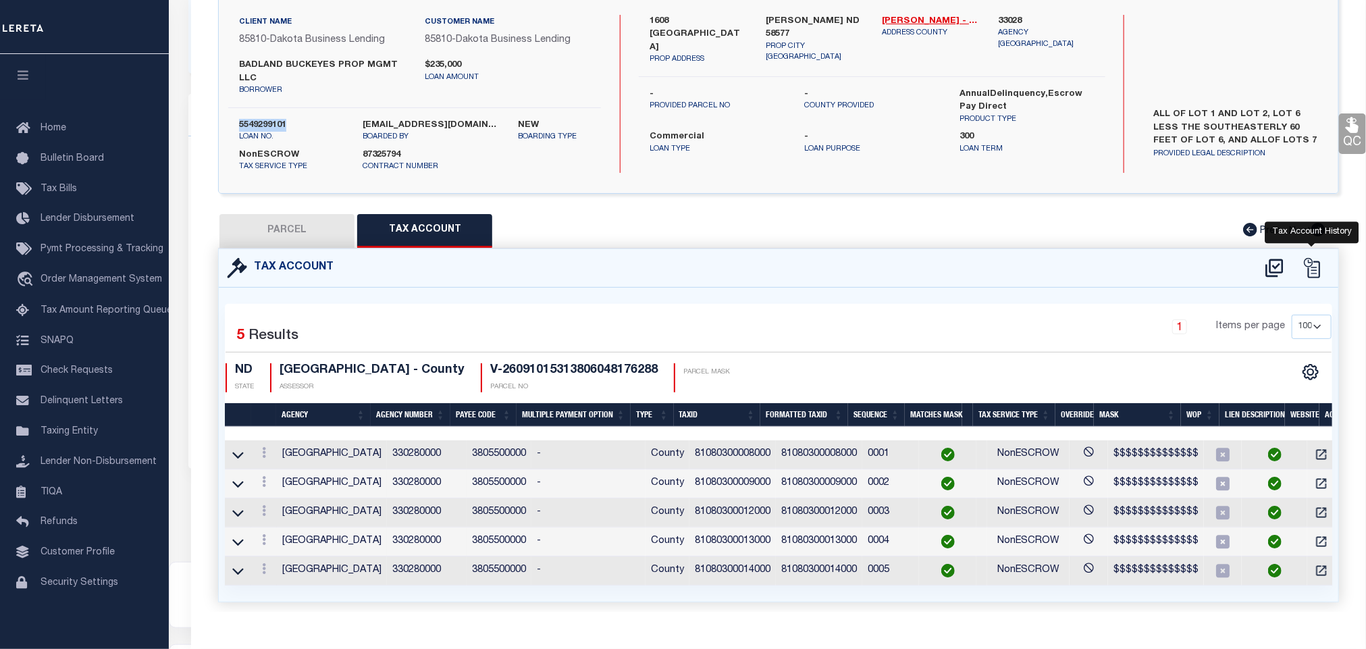
click at [1313, 273] on icon at bounding box center [1312, 268] width 20 height 20
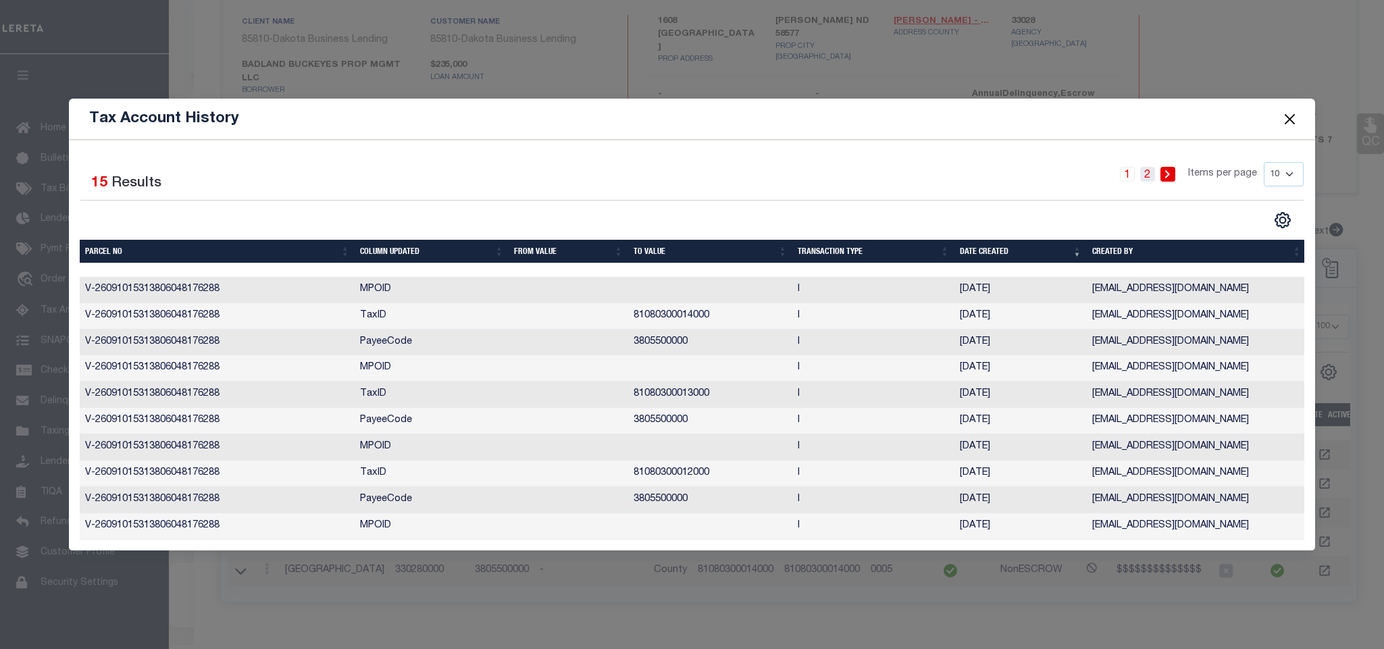
click at [1149, 170] on link "2" at bounding box center [1147, 174] width 15 height 15
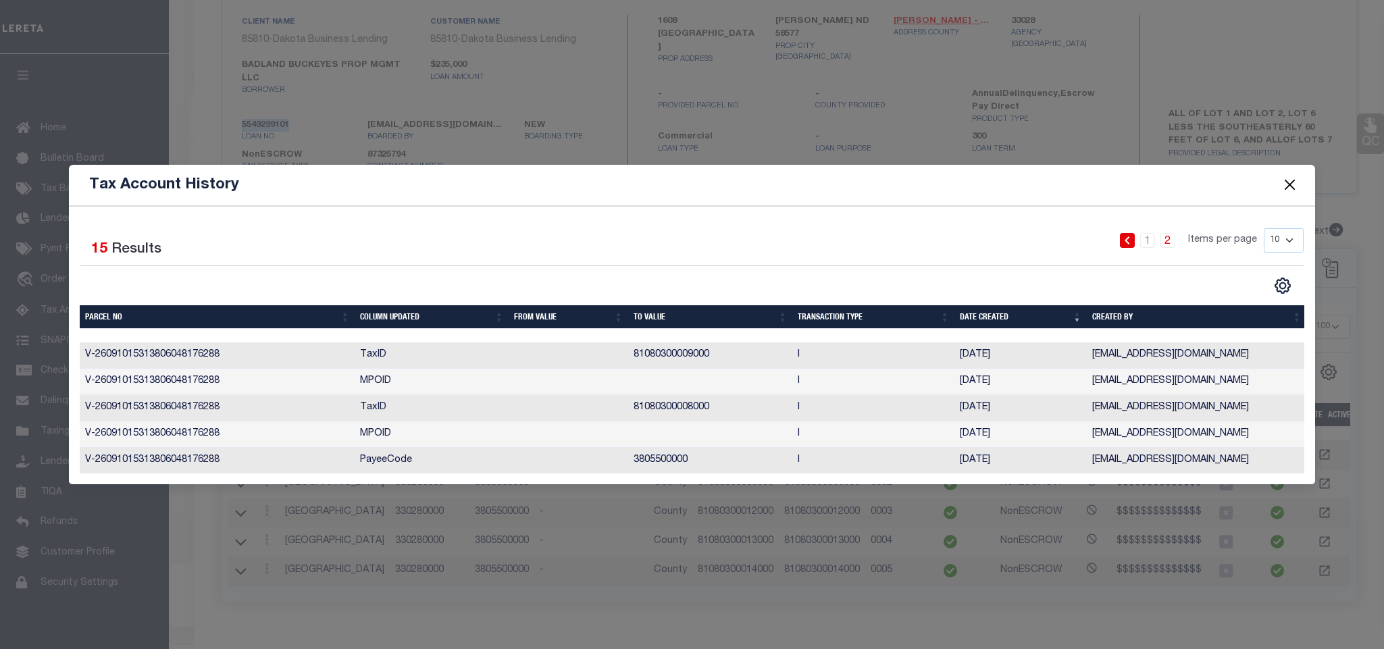
click at [1293, 179] on button "Close" at bounding box center [1289, 185] width 18 height 18
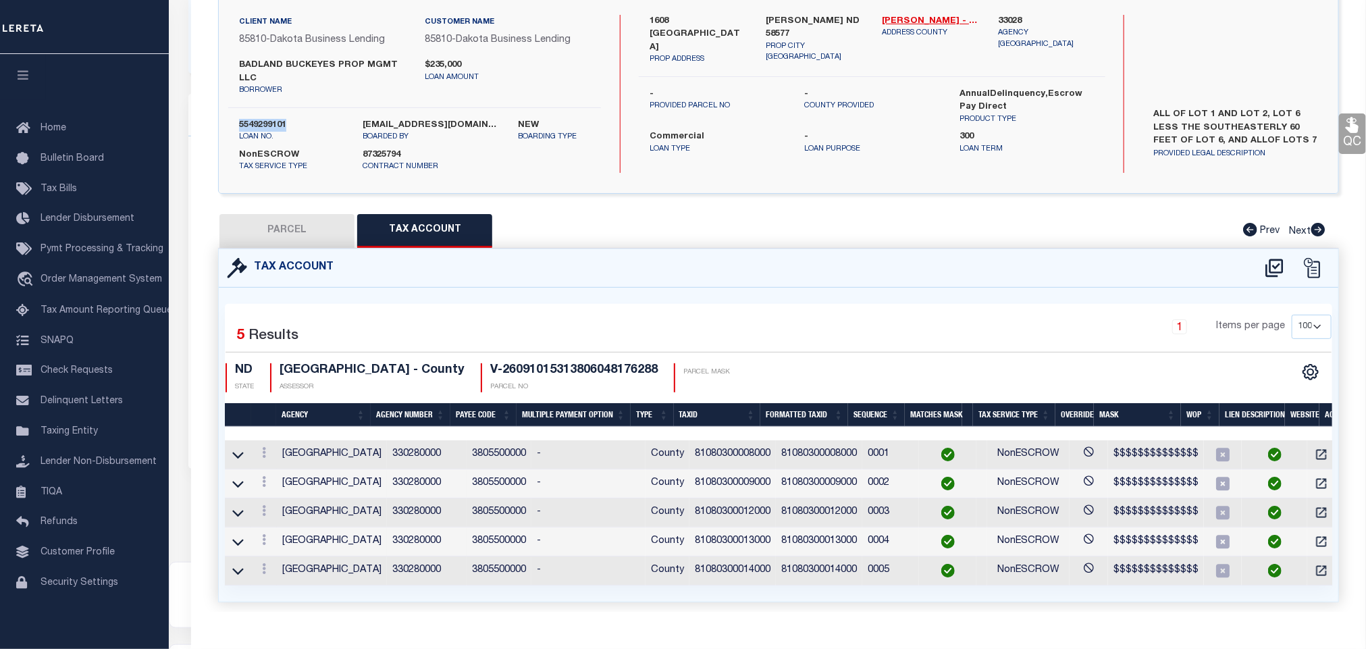
click at [312, 229] on button "PARCEL" at bounding box center [286, 231] width 135 height 34
select select "AS"
select select
checkbox input "false"
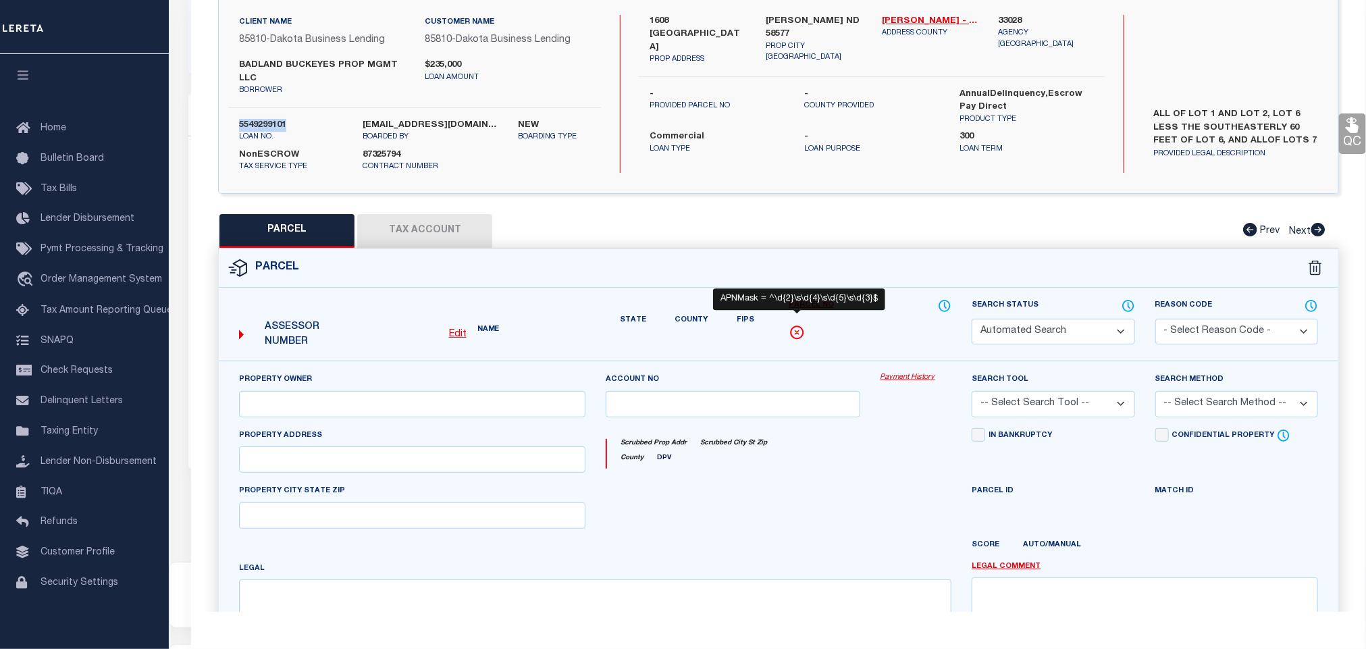
select select "CP"
select select "AGW"
select select
type input "1608 DAKOTA DRIVE"
checkbox input "false"
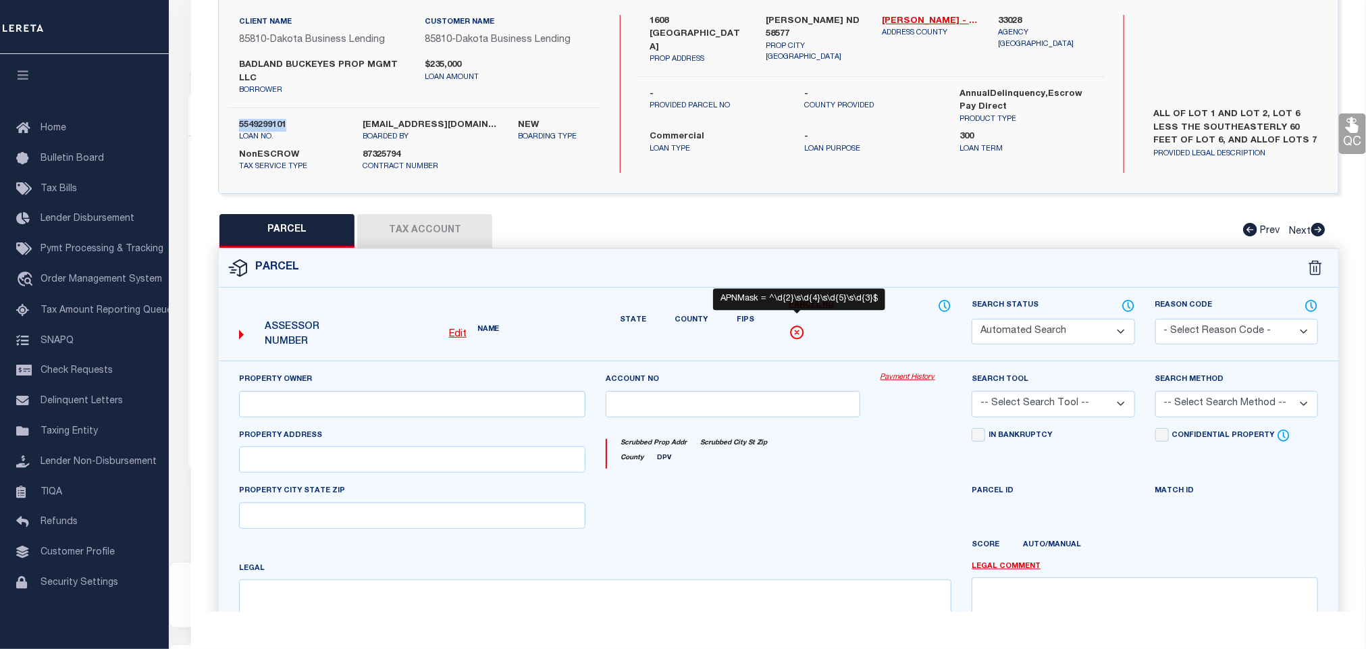
type input "WASHBURN ND 58577"
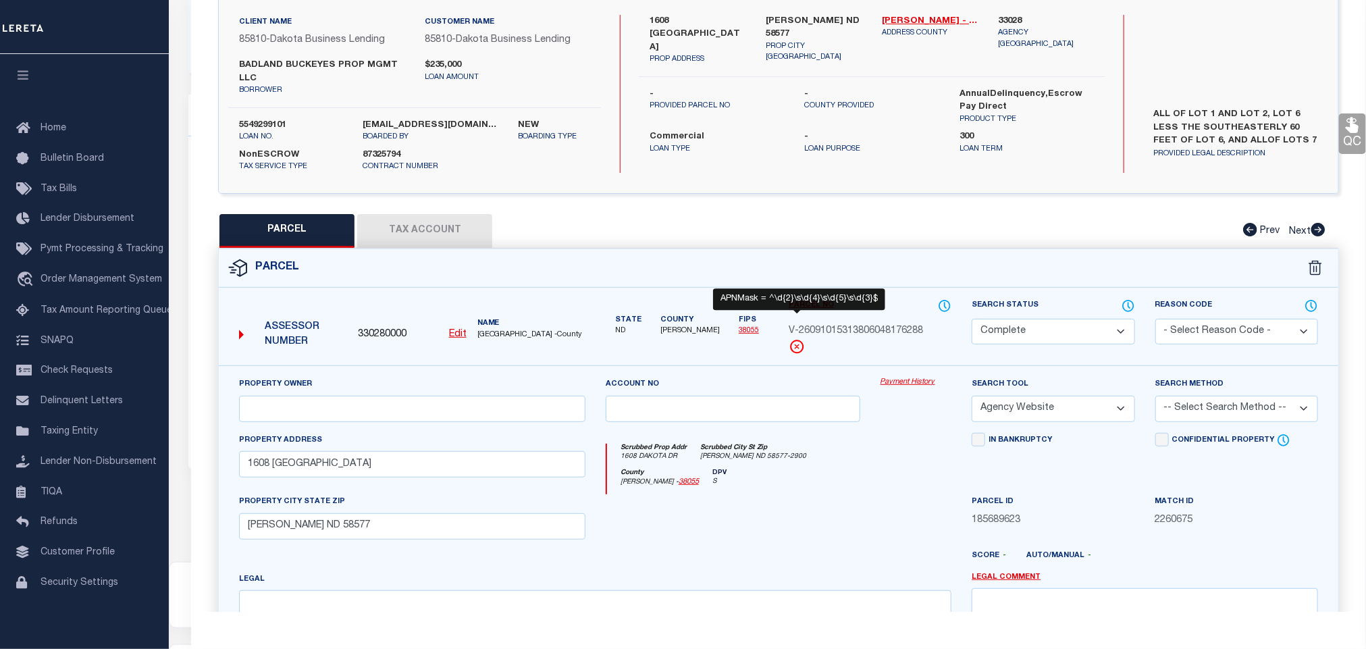
click at [865, 501] on div at bounding box center [733, 521] width 275 height 55
click at [444, 235] on button "Tax Account" at bounding box center [424, 231] width 135 height 34
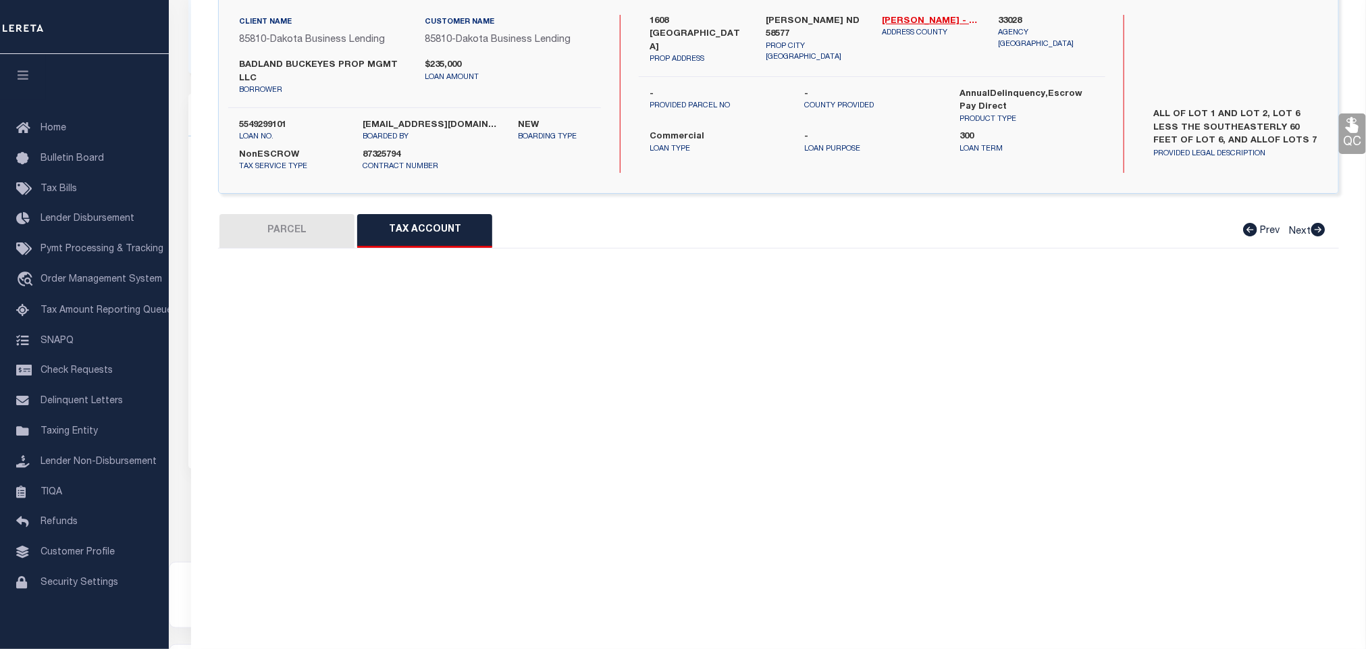
select select "100"
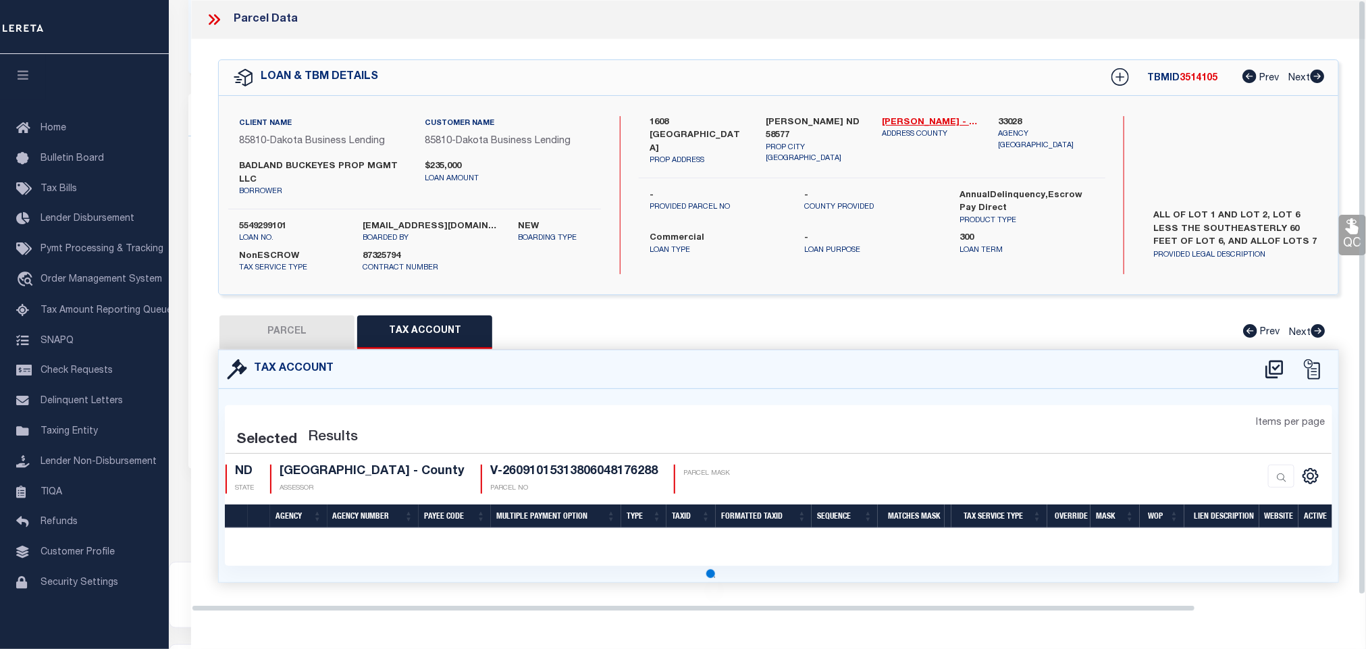
select select "100"
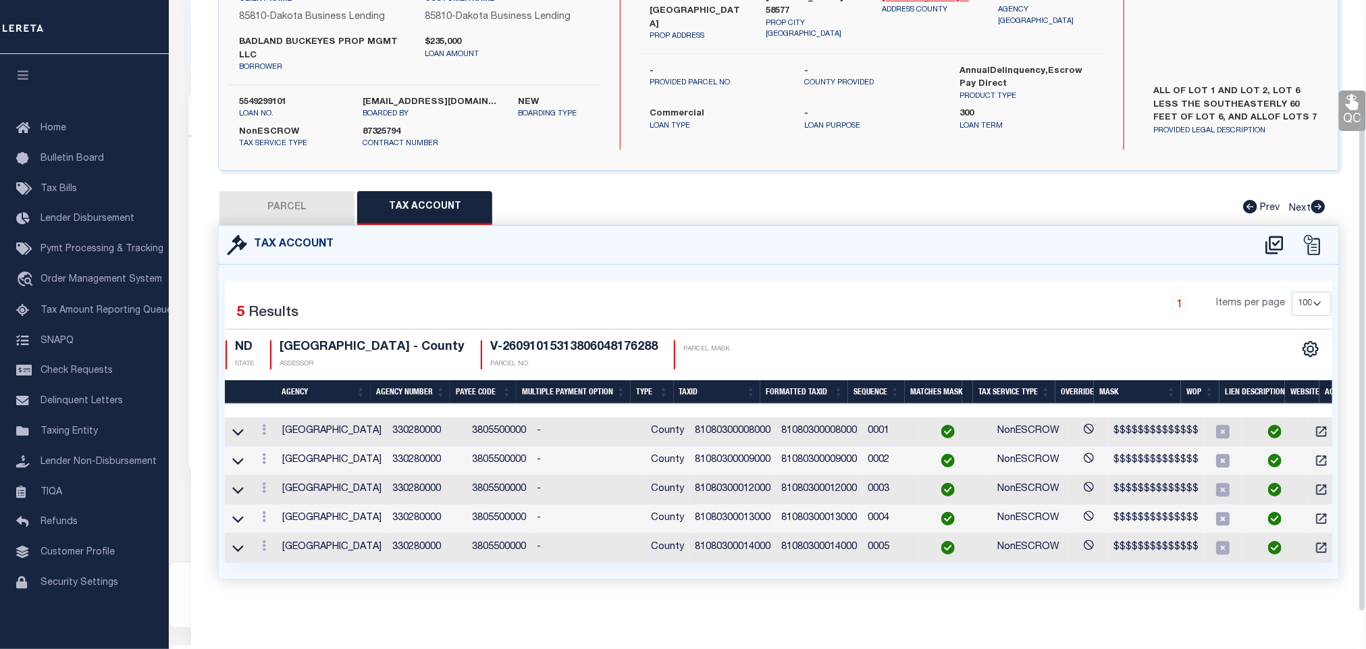
scroll to position [138, 0]
click at [263, 191] on button "PARCEL" at bounding box center [286, 208] width 135 height 34
select select "AS"
select select
checkbox input "false"
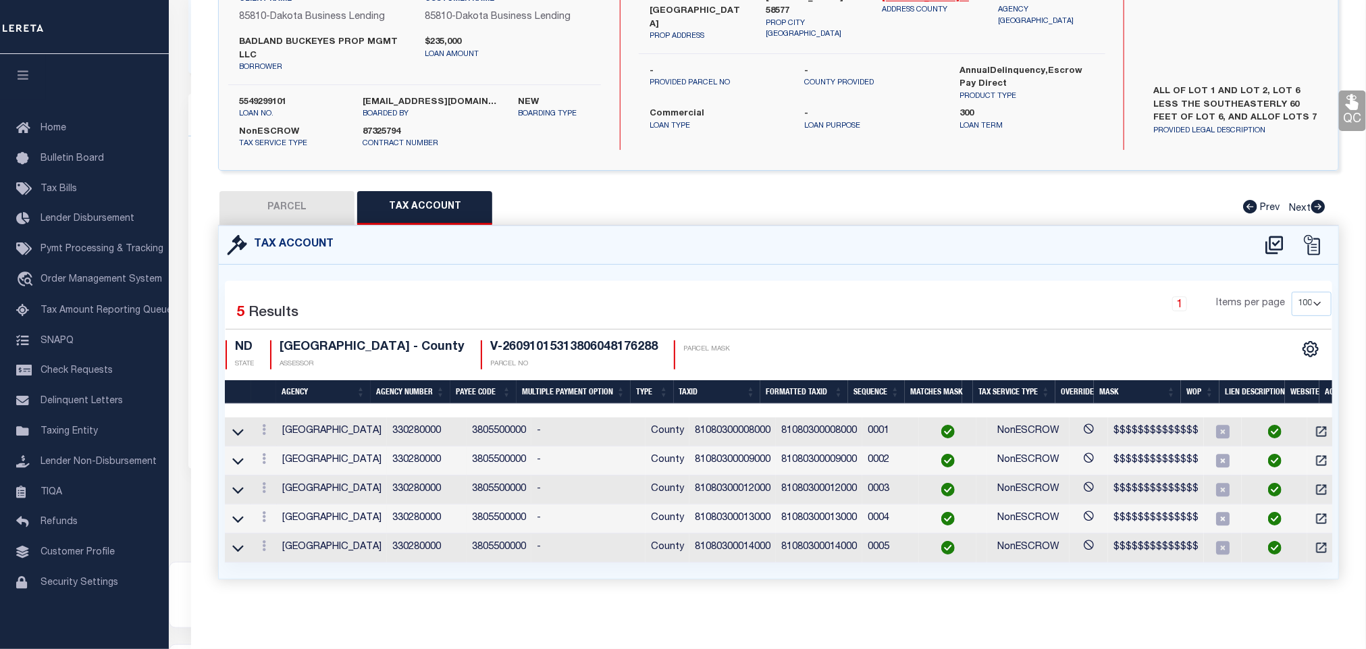
checkbox input "false"
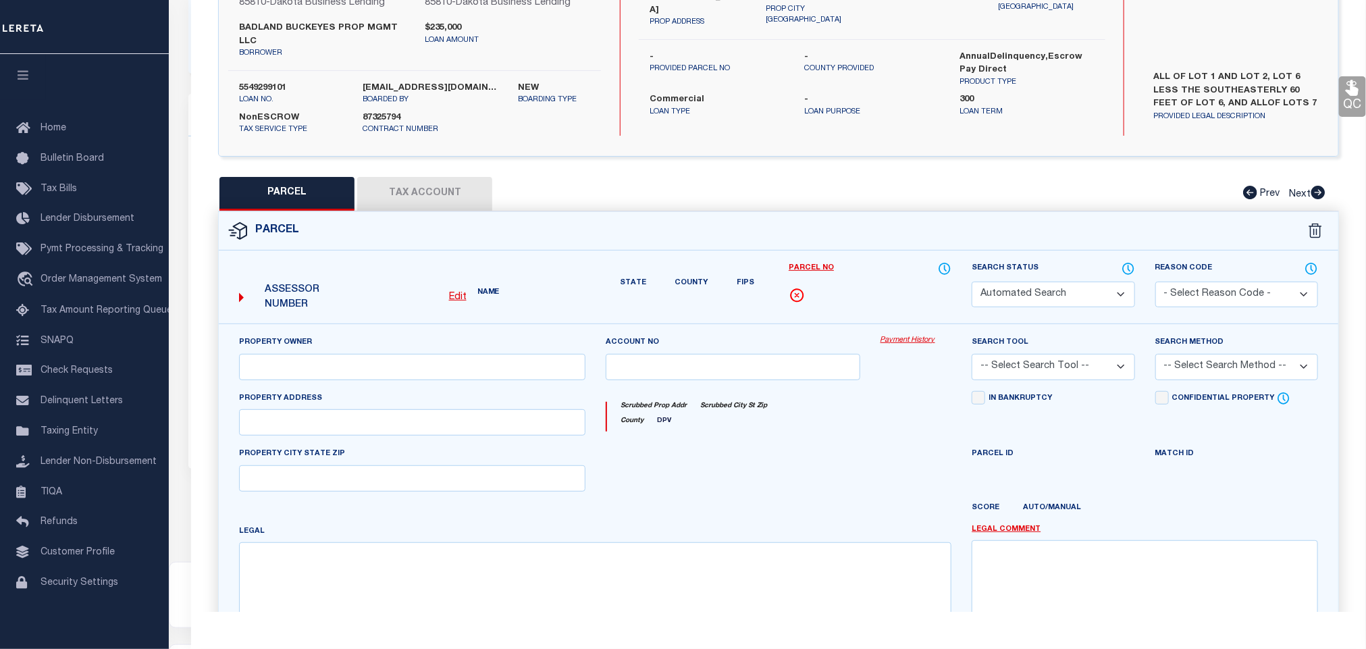
select select "CP"
select select "AGW"
select select
type input "1608 DAKOTA DRIVE"
checkbox input "false"
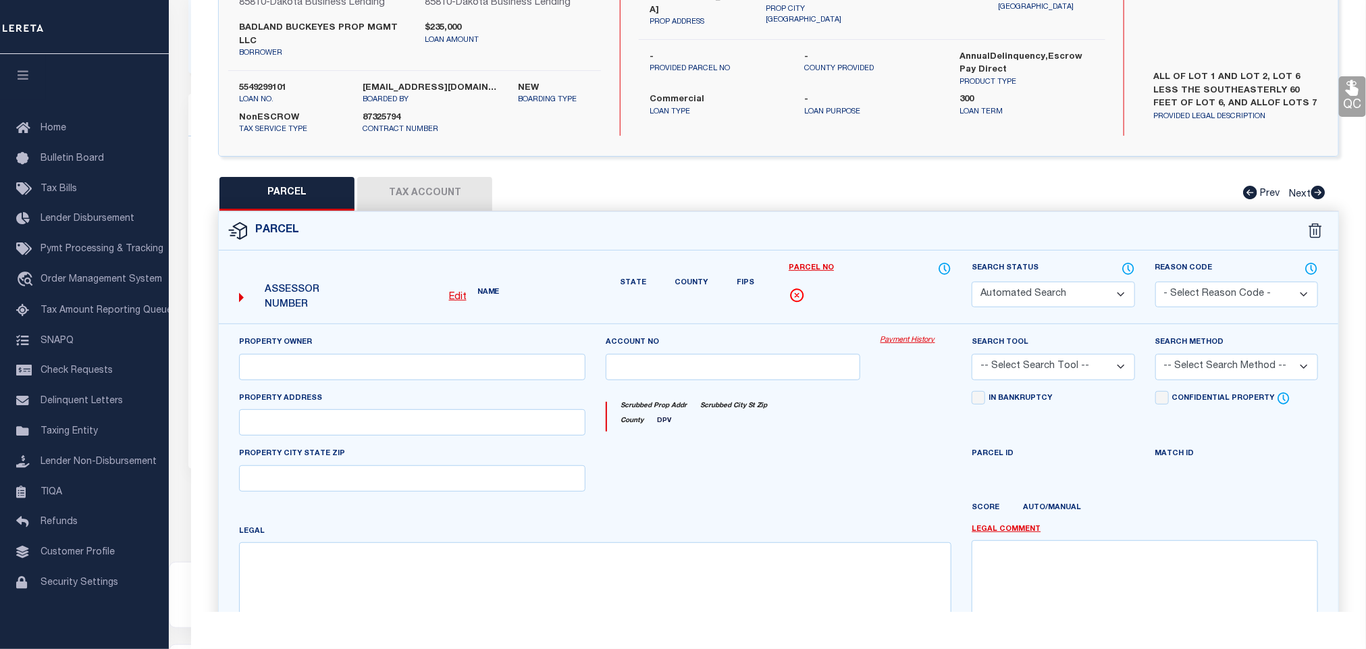
type input "WASHBURN ND 58577"
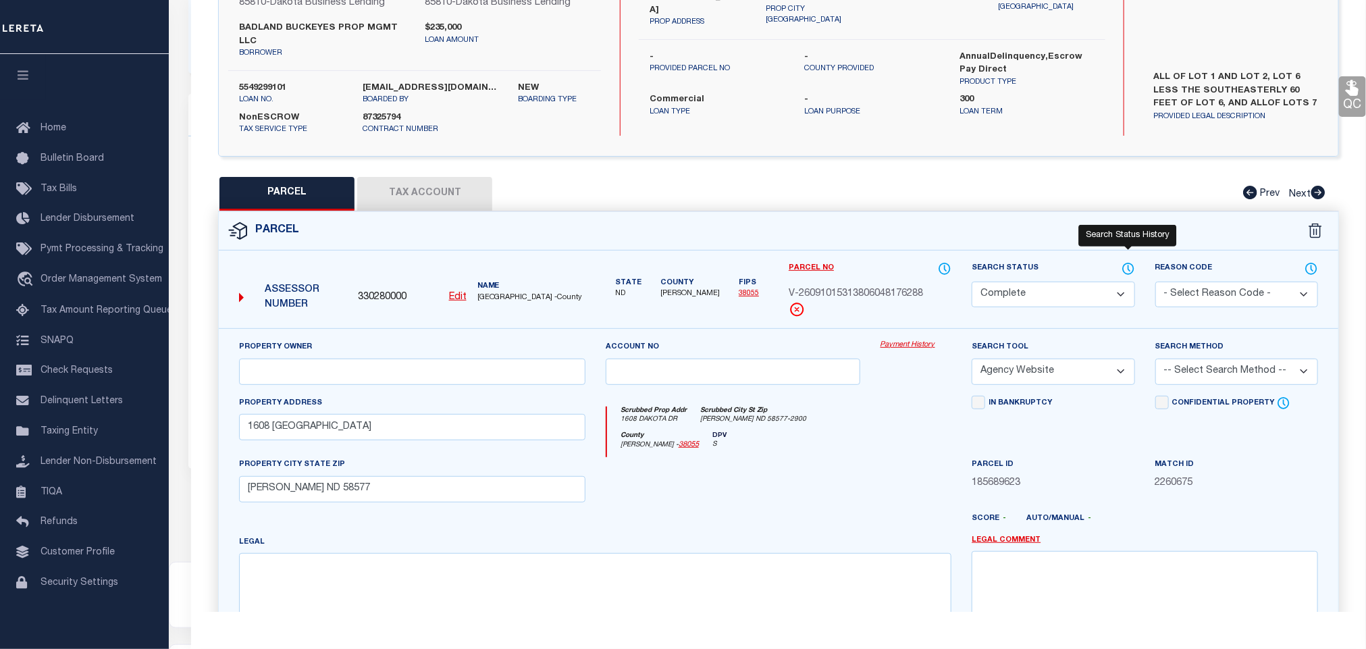
click at [1131, 269] on icon at bounding box center [1129, 268] width 14 height 15
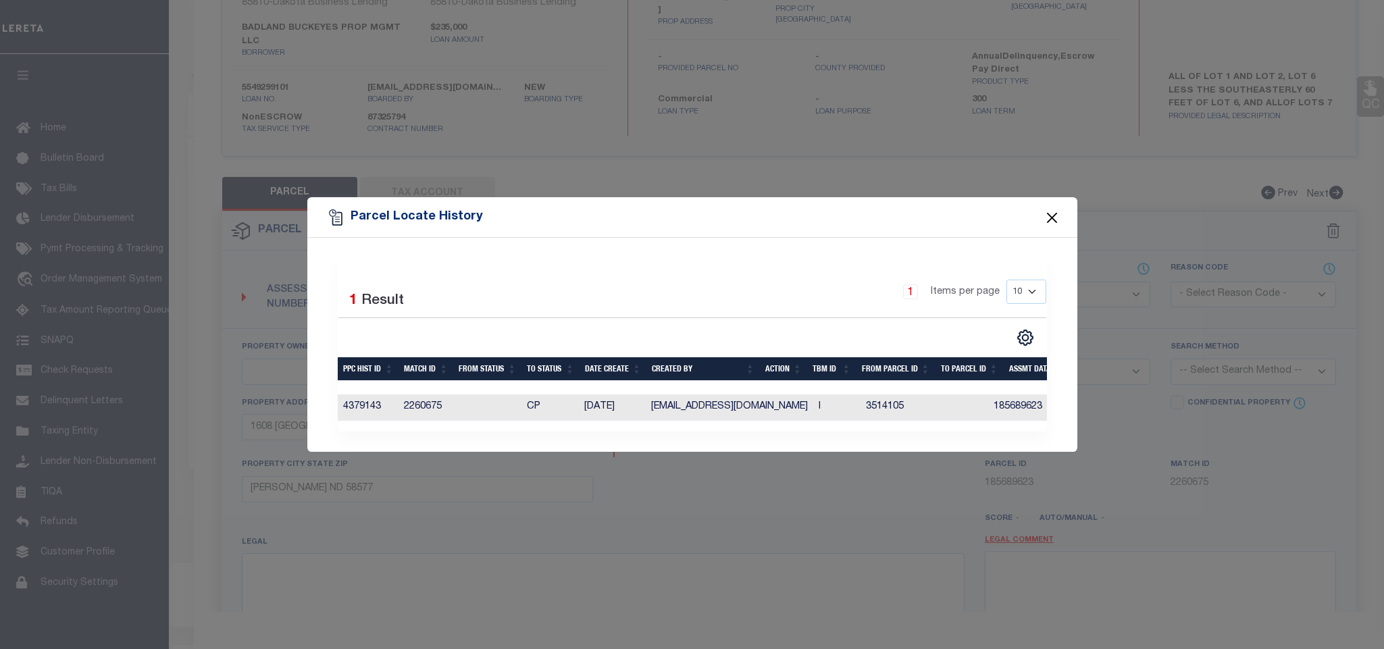
click at [1057, 219] on button "Close" at bounding box center [1052, 218] width 18 height 18
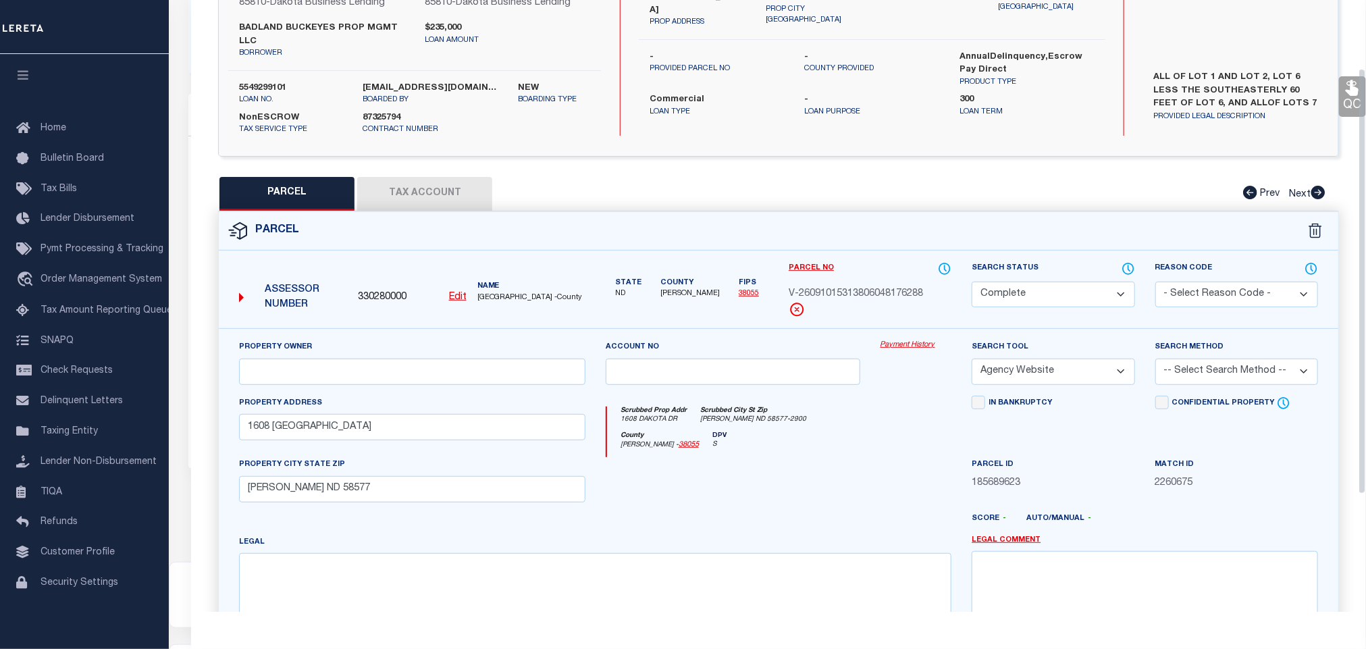
scroll to position [0, 0]
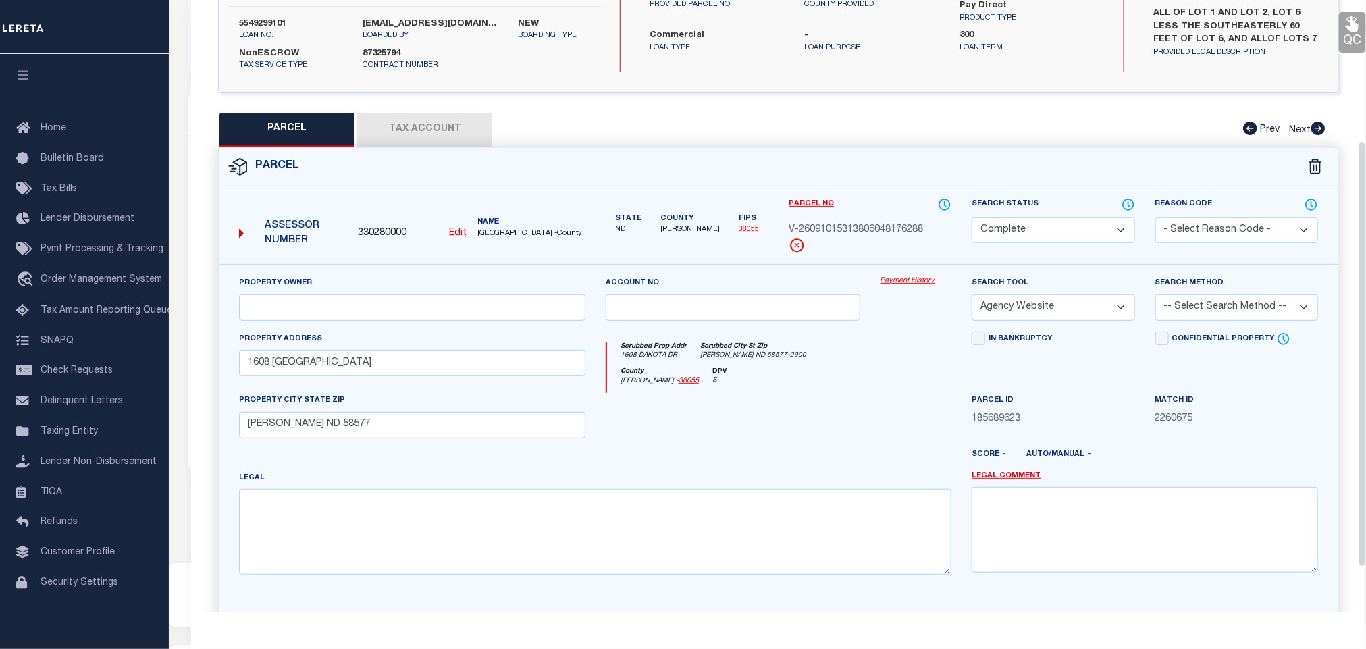
click at [440, 140] on button "Tax Account" at bounding box center [424, 130] width 135 height 34
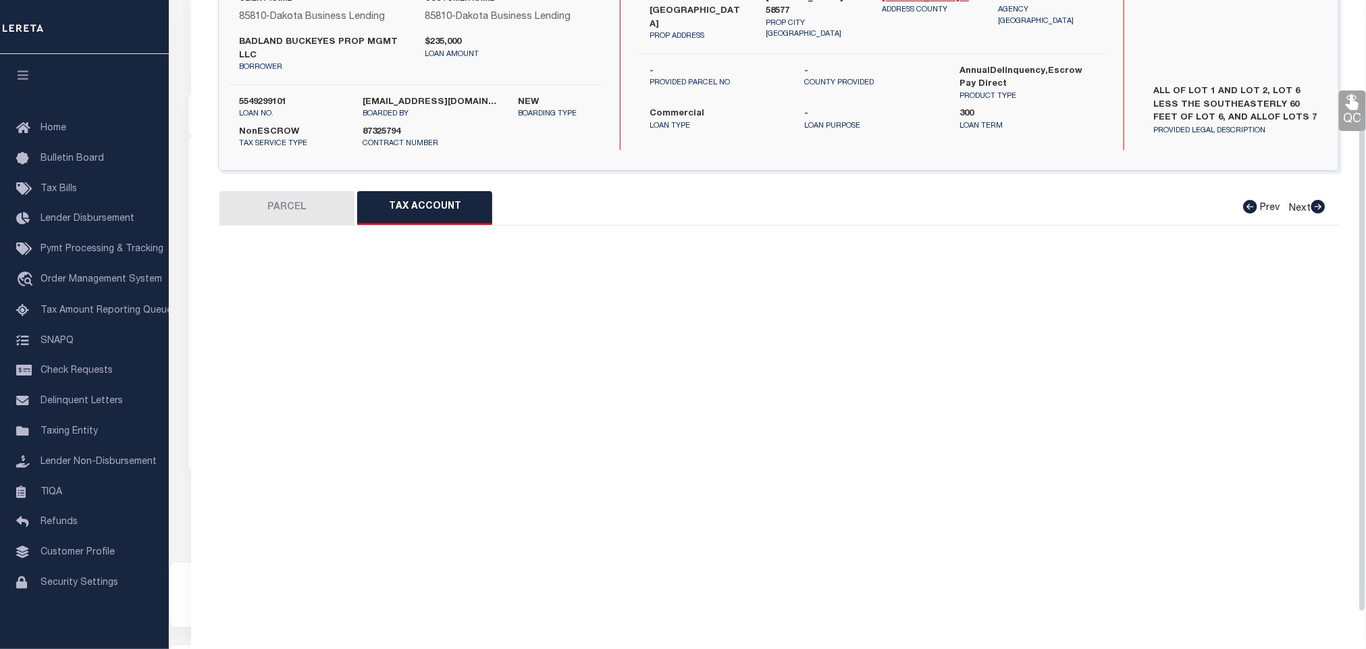
select select "100"
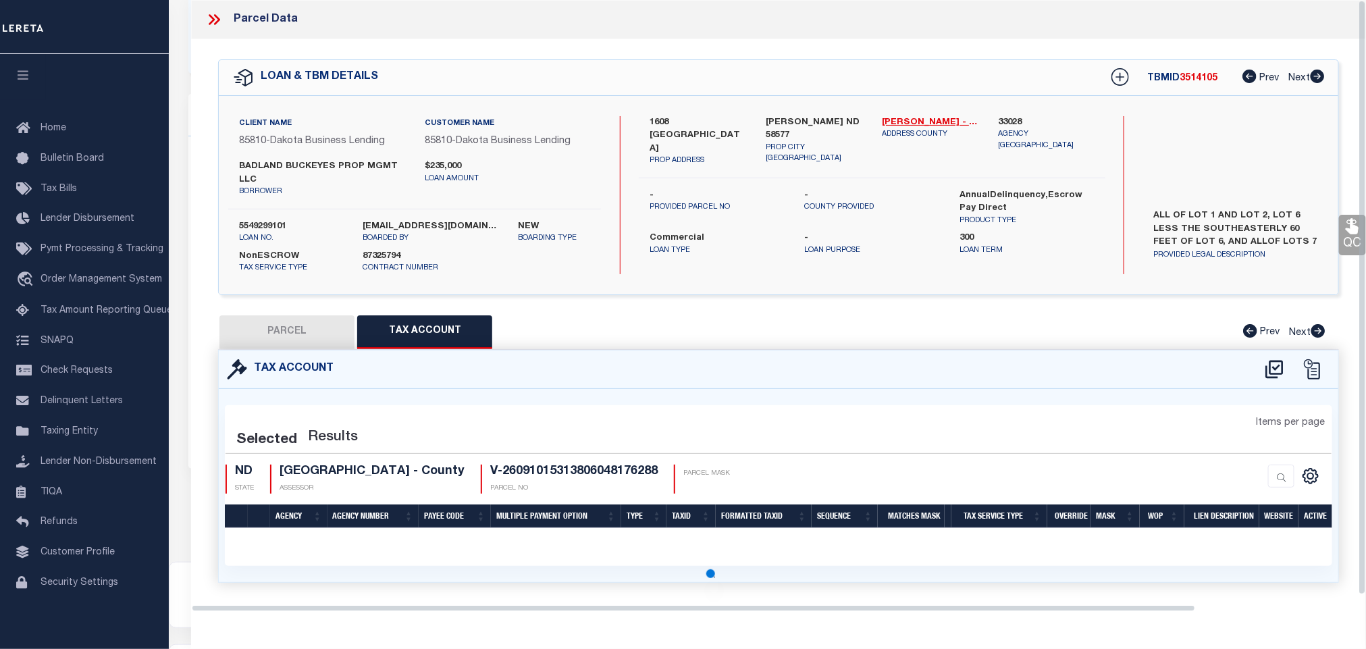
scroll to position [0, 0]
select select "100"
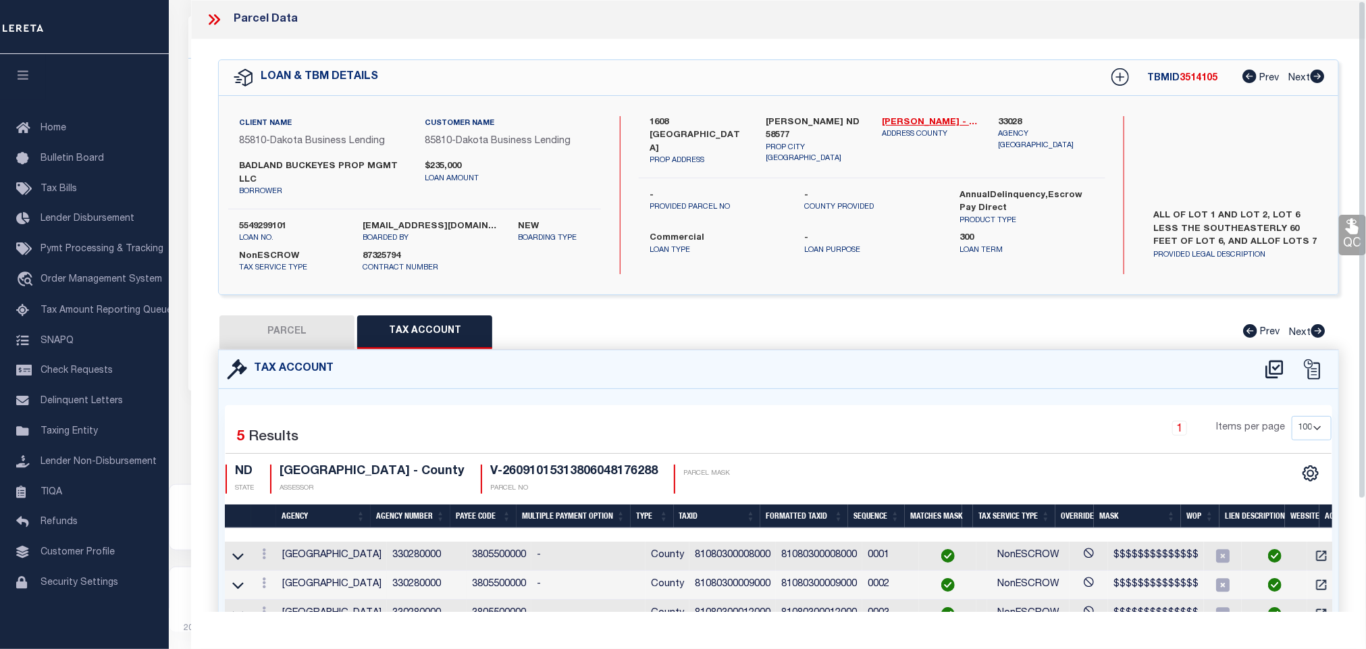
scroll to position [138, 0]
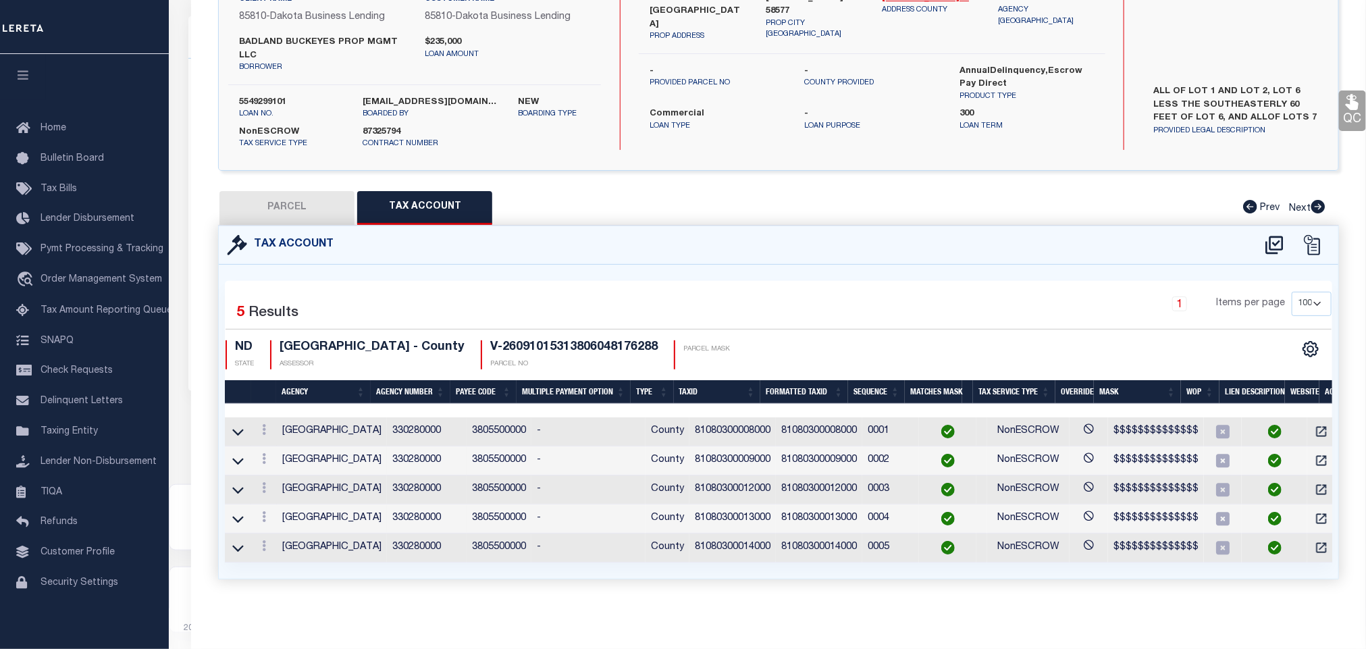
click at [857, 303] on div "1 Items per page 10 25 50 100" at bounding box center [919, 309] width 825 height 35
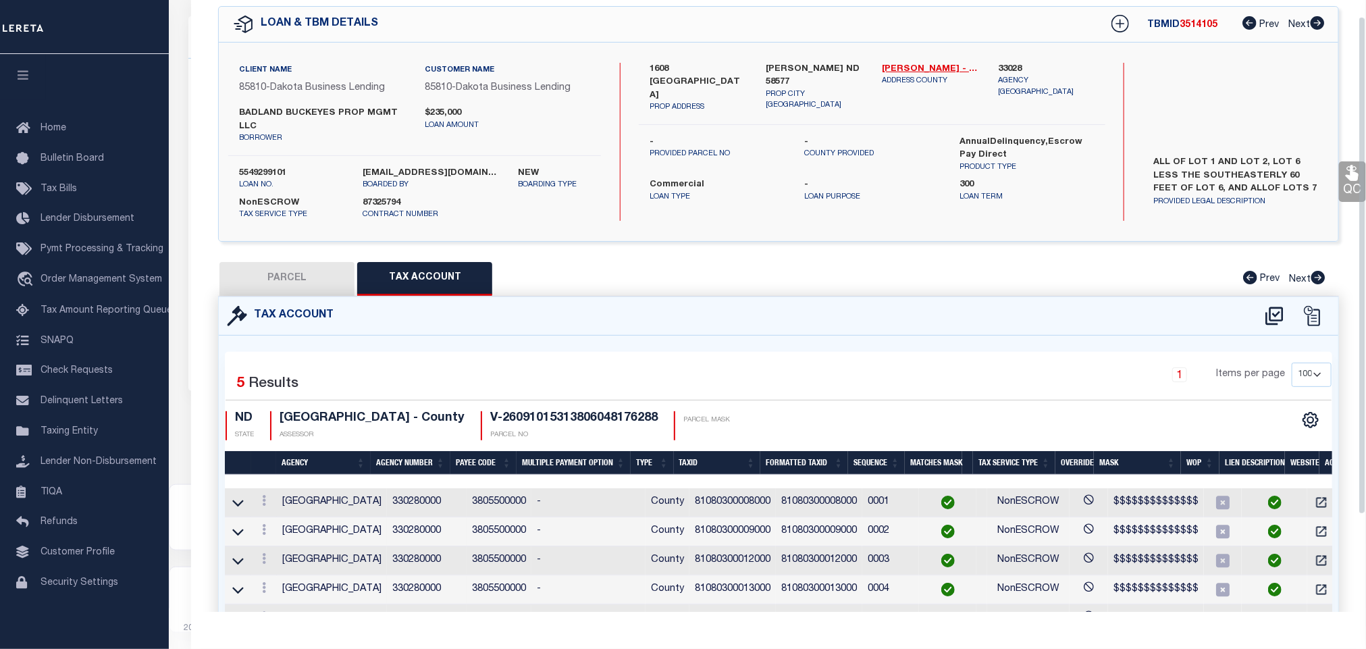
scroll to position [0, 0]
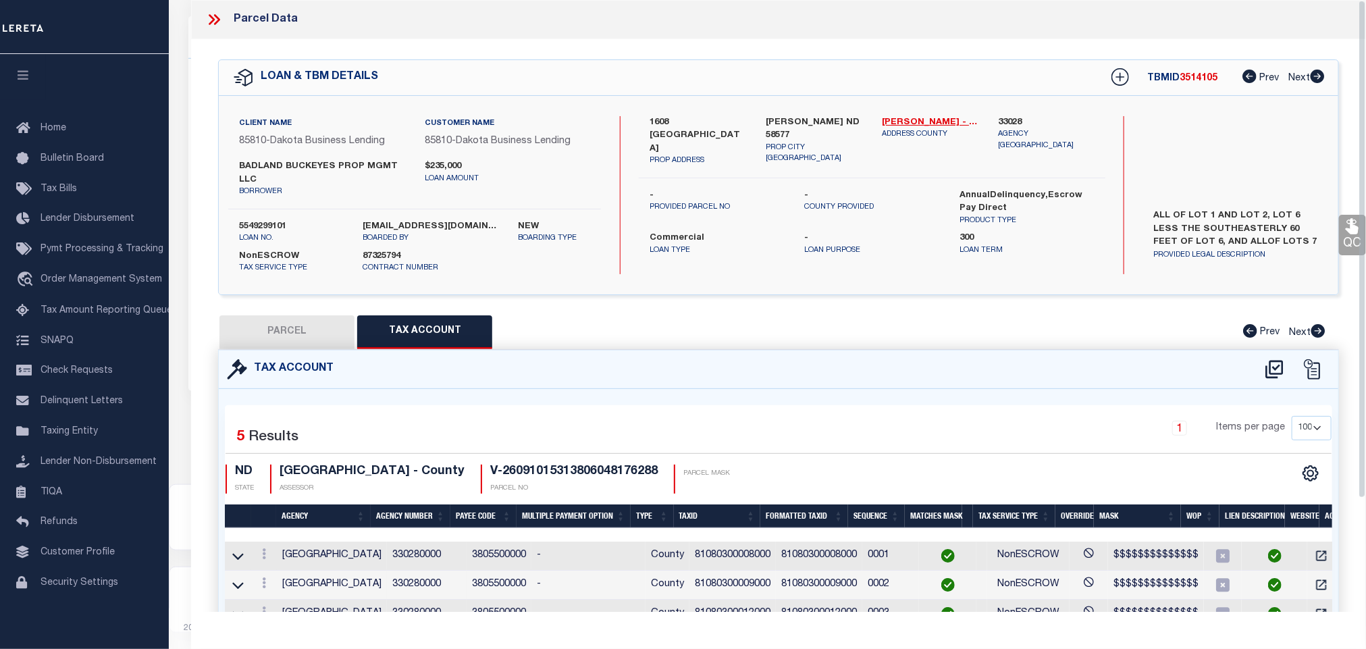
click at [217, 20] on icon at bounding box center [214, 20] width 18 height 18
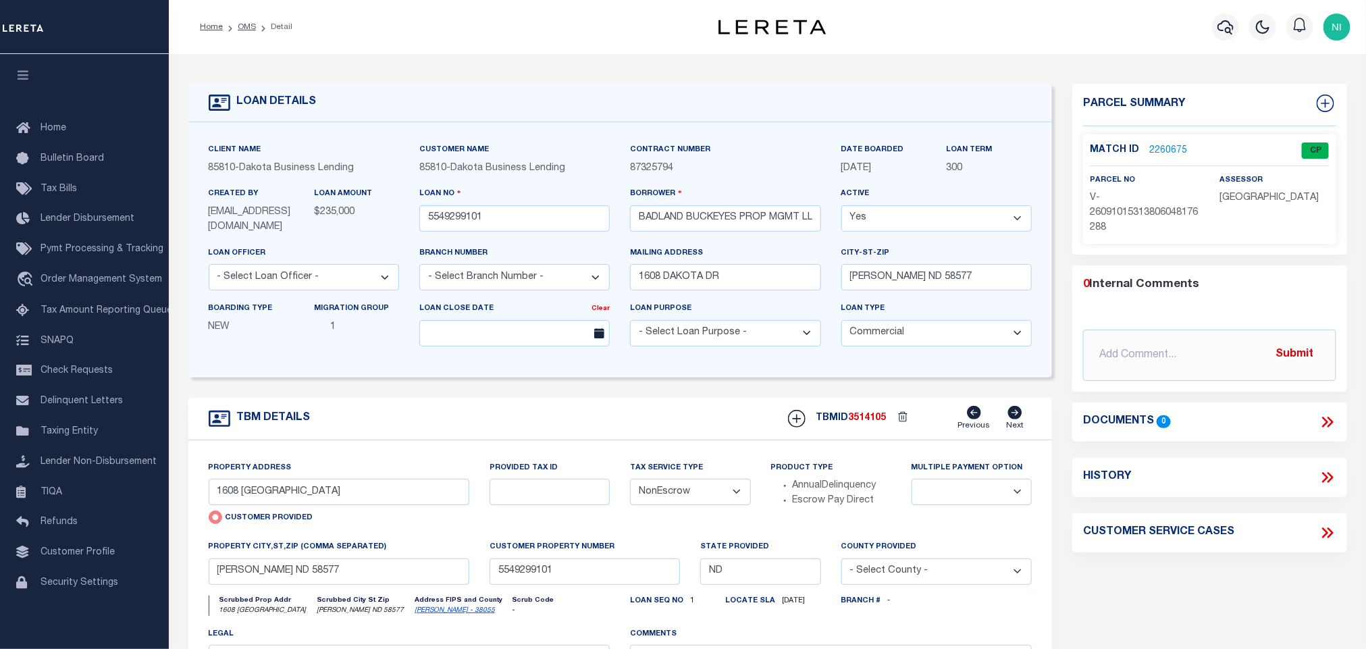
click at [371, 89] on div "LOAN DETAILS" at bounding box center [620, 103] width 864 height 38
click at [249, 25] on link "OMS" at bounding box center [247, 27] width 18 height 8
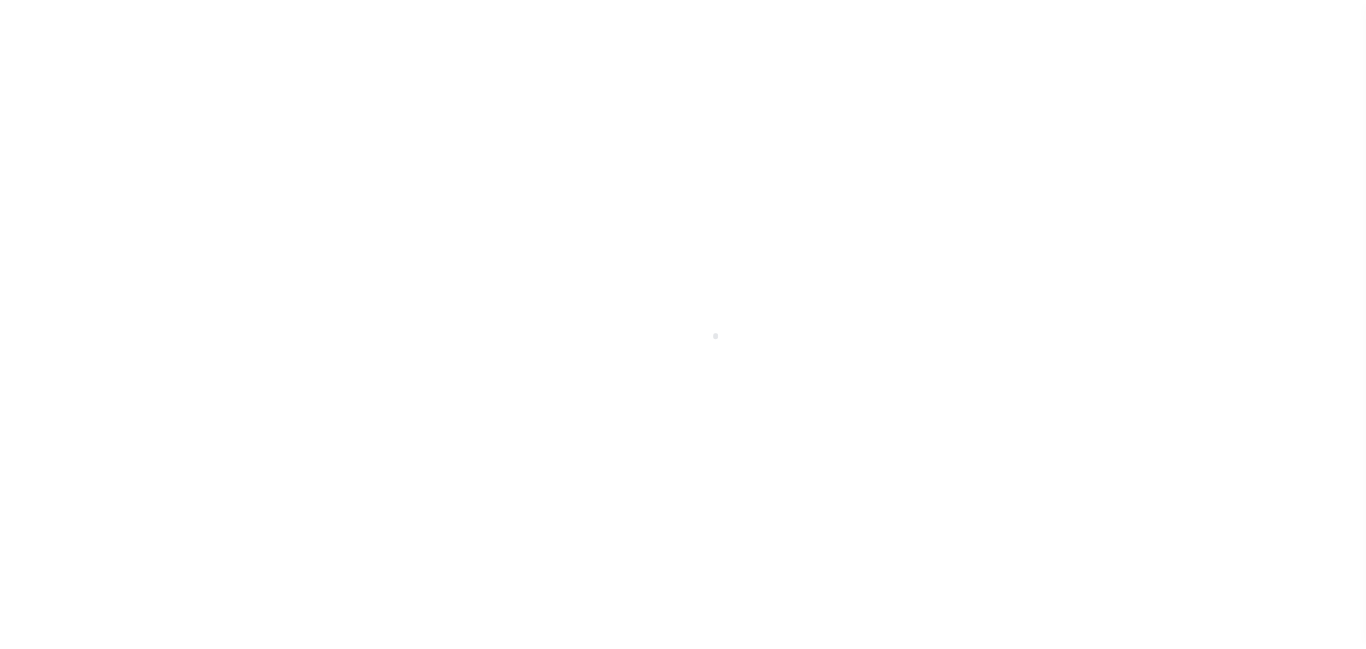
scroll to position [8, 0]
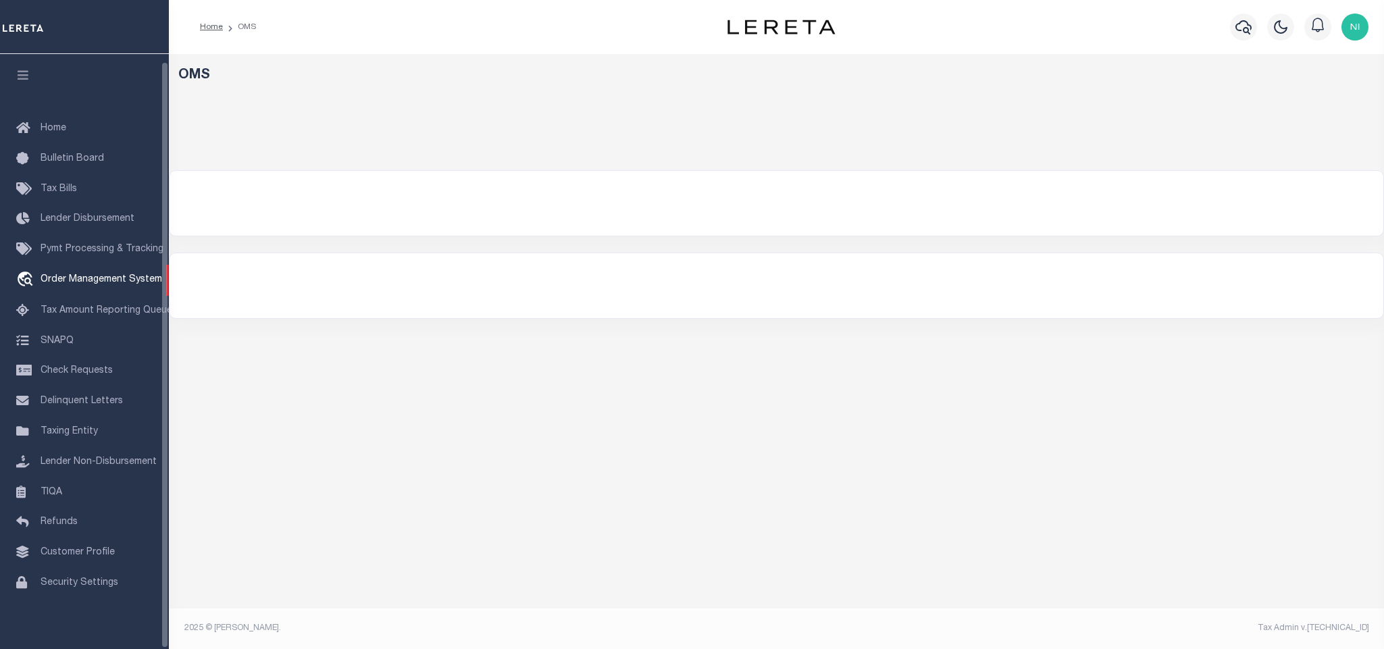
select select "200"
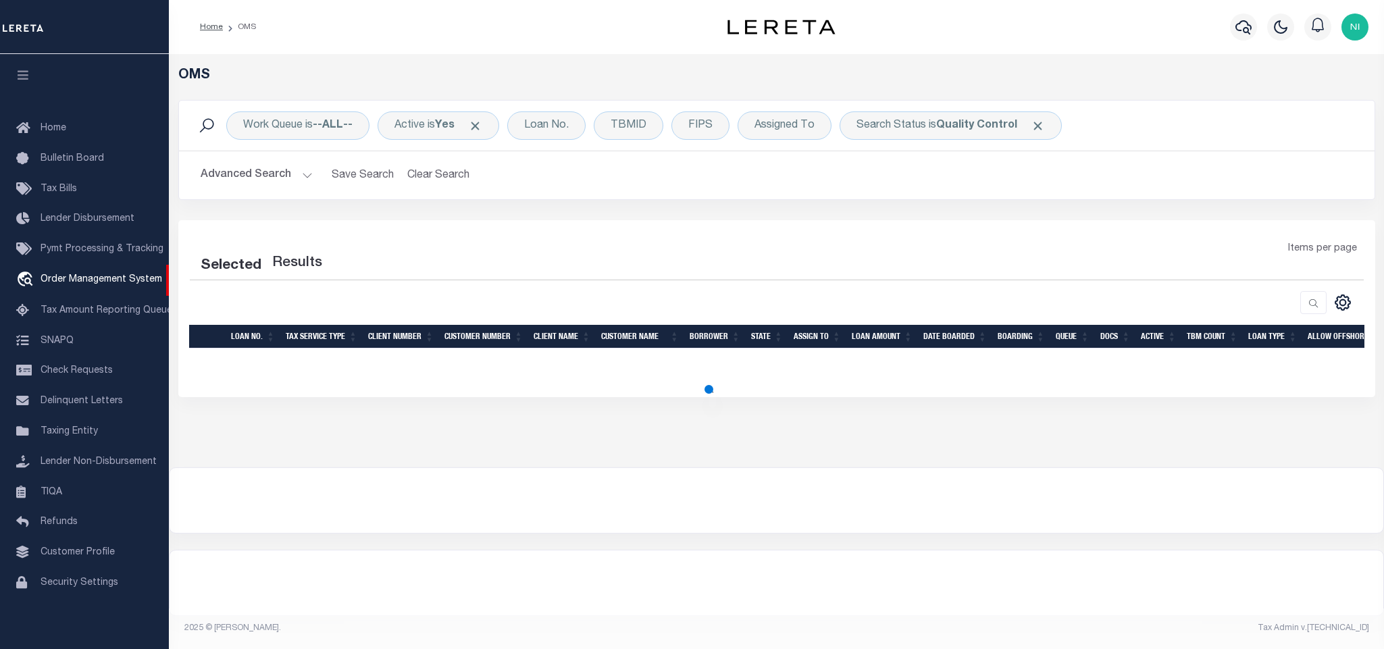
select select "200"
